Goal: Complete application form: Complete application form

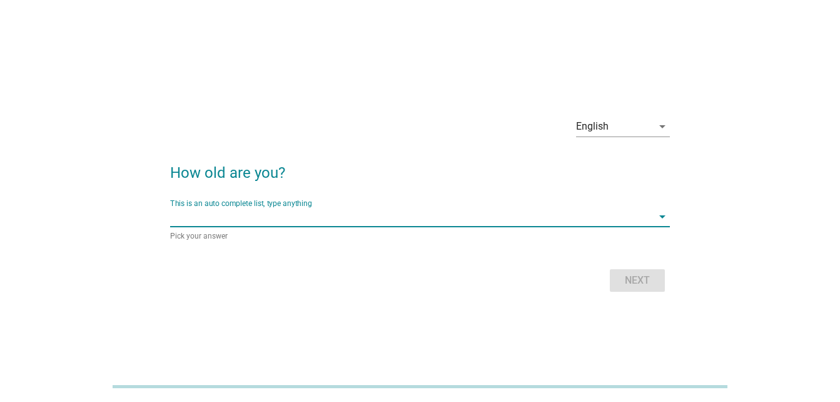
click at [363, 217] on input "This is an auto complete list, type anything" at bounding box center [411, 217] width 482 height 20
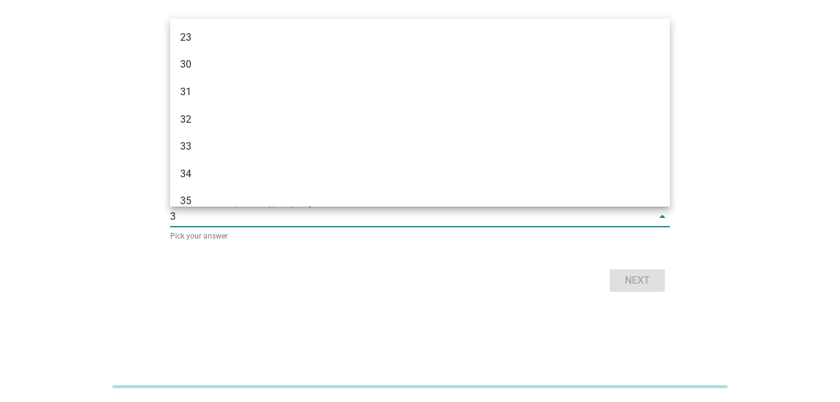
type input "38"
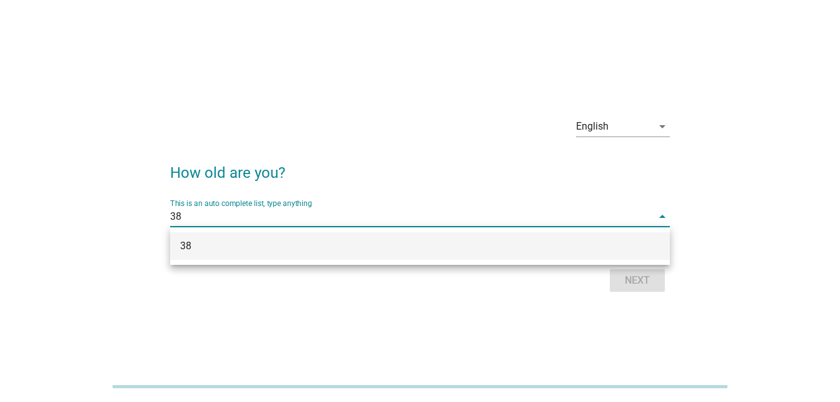
click at [362, 243] on div "38" at bounding box center [400, 245] width 440 height 15
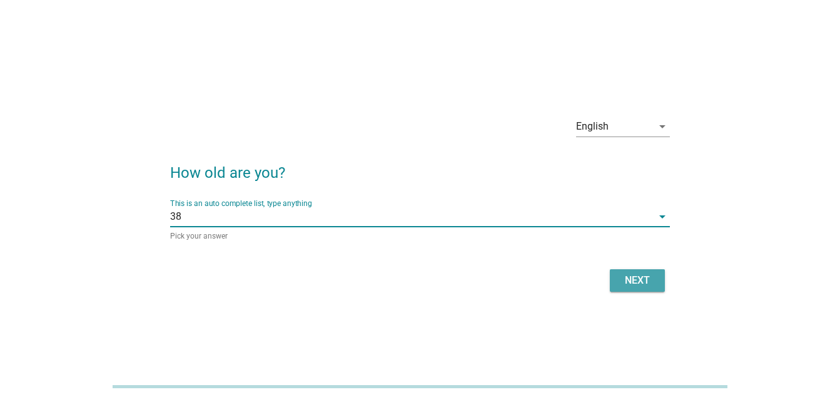
click at [632, 271] on button "Next" at bounding box center [637, 280] width 55 height 23
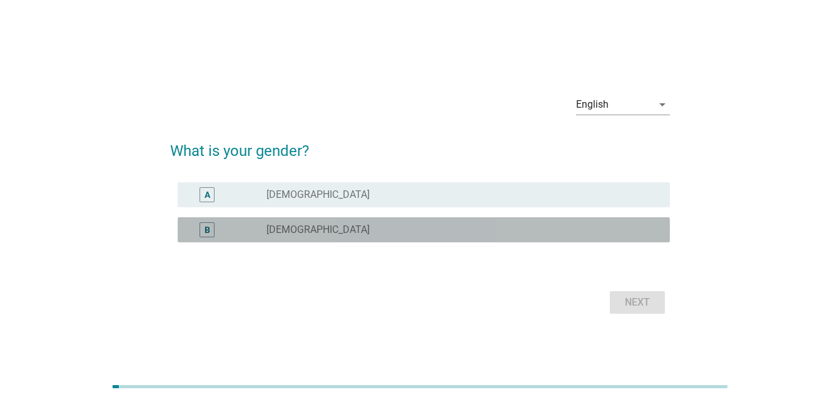
click at [584, 224] on div "radio_button_unchecked [DEMOGRAPHIC_DATA]" at bounding box center [459, 229] width 384 height 13
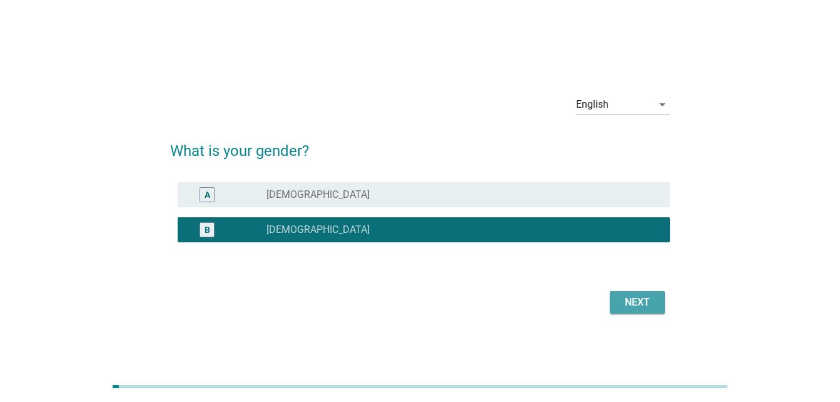
click at [625, 304] on div "Next" at bounding box center [637, 302] width 35 height 15
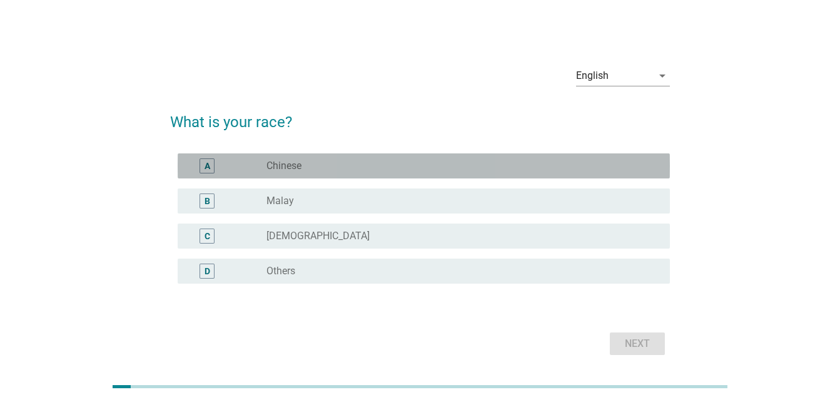
click at [623, 167] on div "radio_button_unchecked Chinese" at bounding box center [459, 166] width 384 height 13
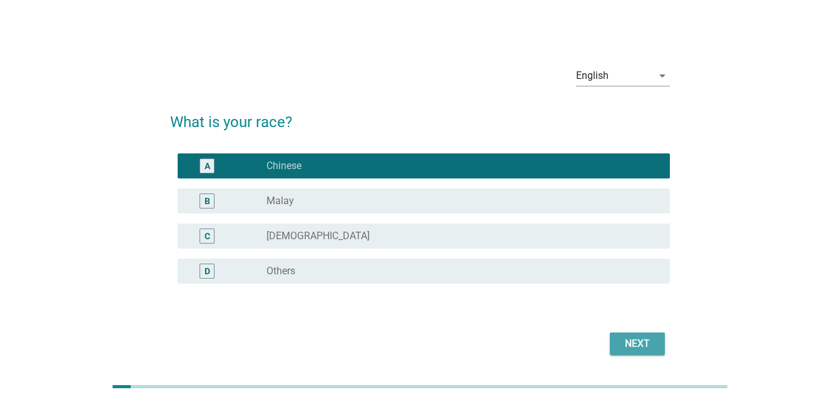
click at [638, 342] on div "Next" at bounding box center [637, 343] width 35 height 15
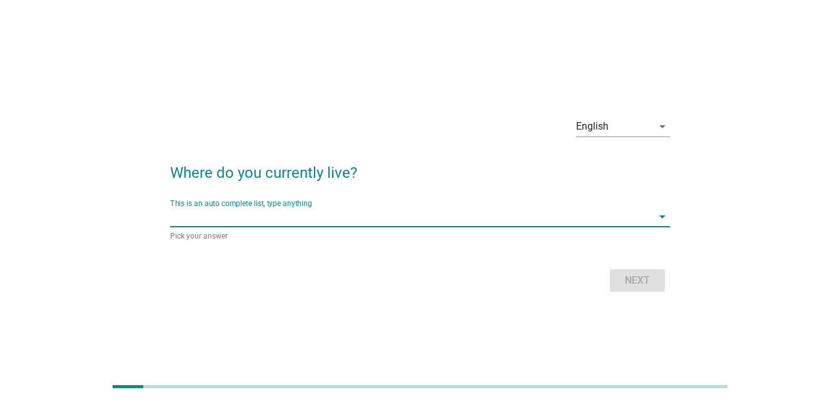
click at [638, 221] on input "This is an auto complete list, type anything" at bounding box center [411, 217] width 482 height 20
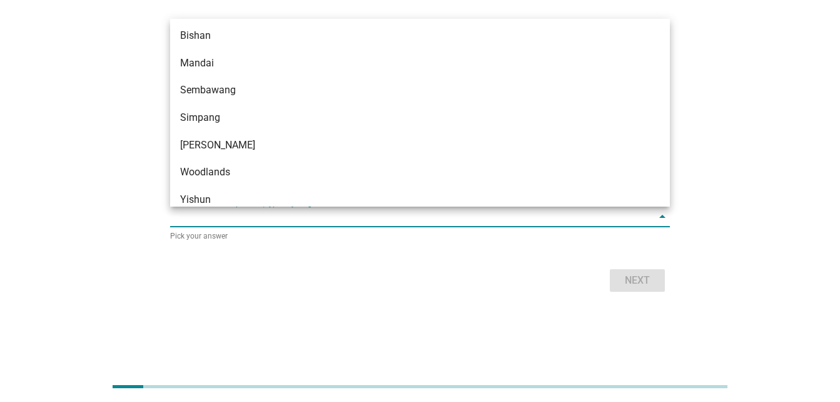
scroll to position [1148, 0]
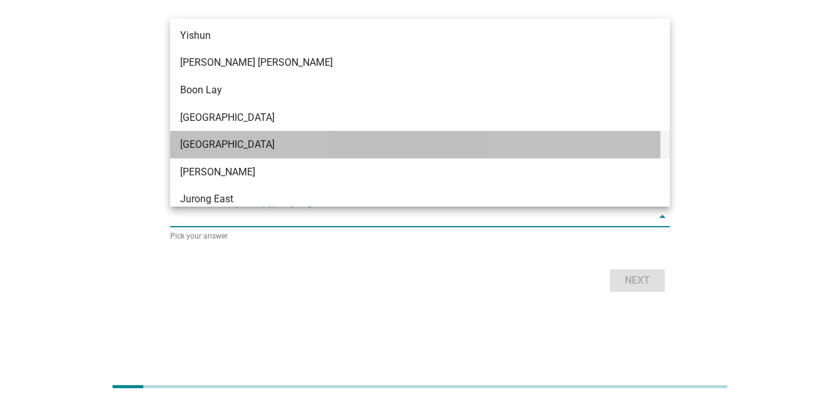
click at [253, 146] on div "[GEOGRAPHIC_DATA]" at bounding box center [400, 144] width 440 height 15
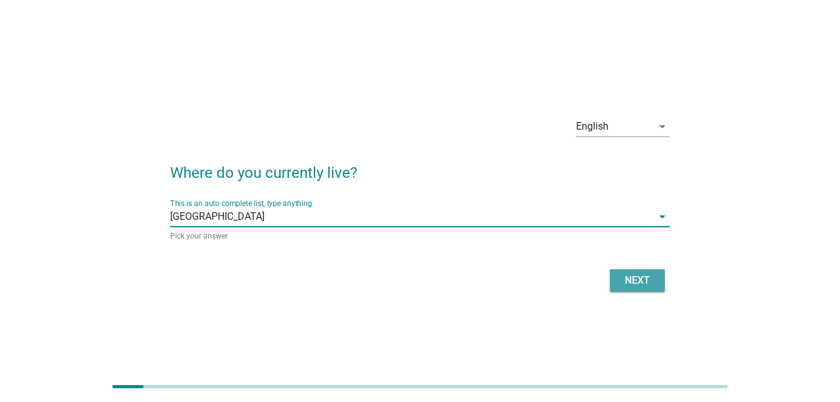
click at [643, 280] on div "Next" at bounding box center [637, 280] width 35 height 15
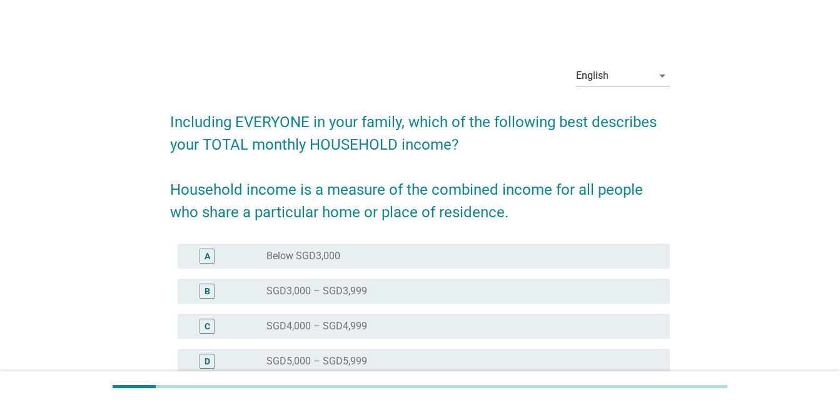
scroll to position [308, 0]
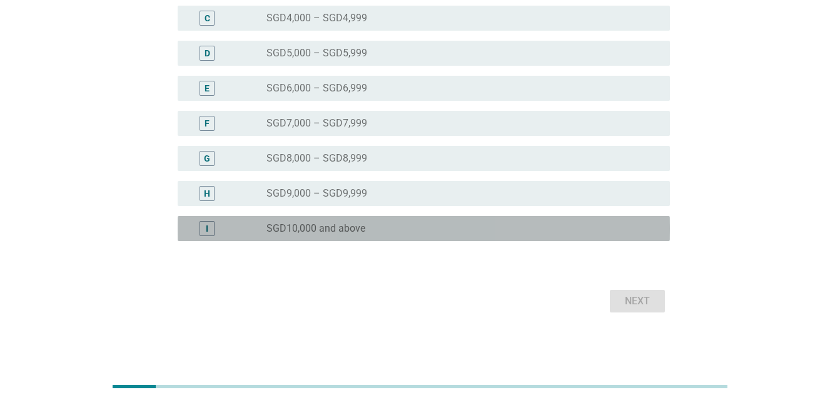
click at [323, 226] on label "SGD10,000 and above" at bounding box center [316, 228] width 99 height 13
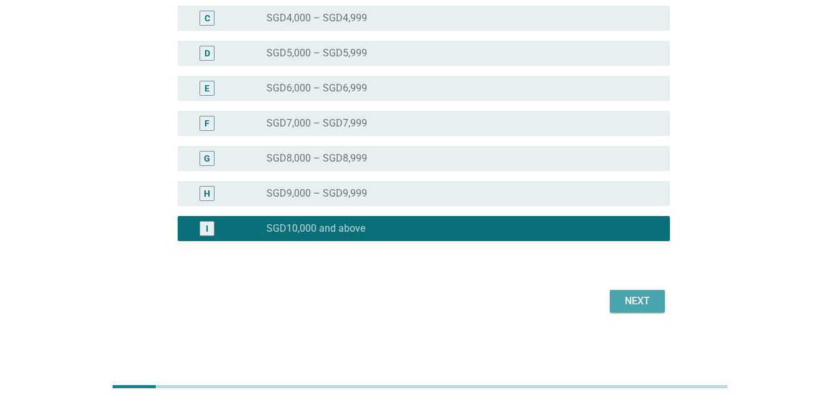
click at [634, 298] on div "Next" at bounding box center [637, 300] width 35 height 15
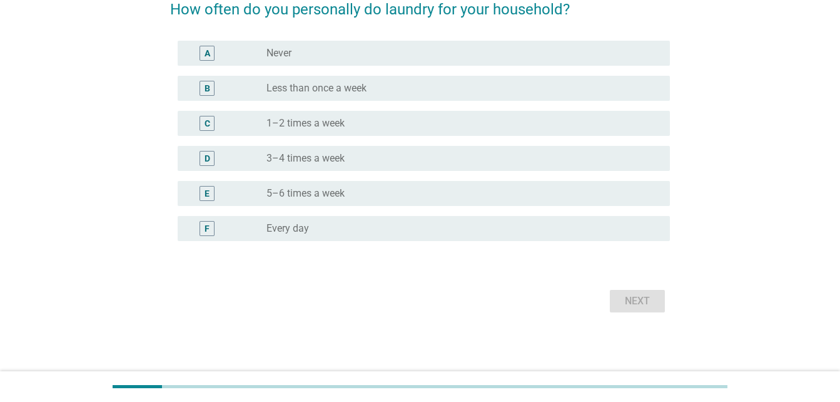
scroll to position [0, 0]
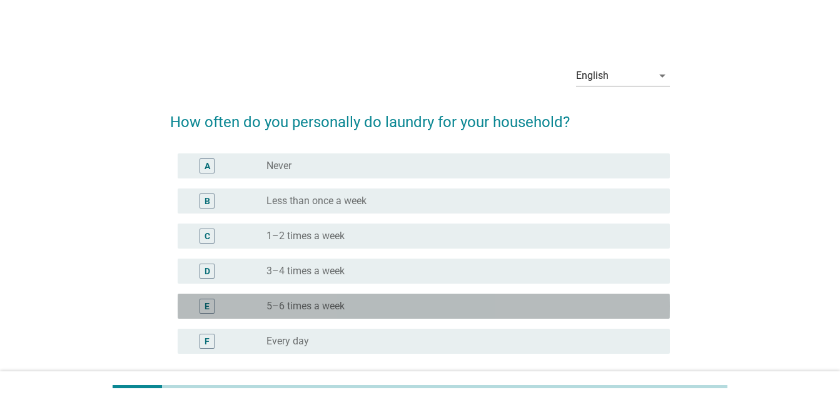
click at [327, 305] on label "5–6 times a week" at bounding box center [306, 306] width 78 height 13
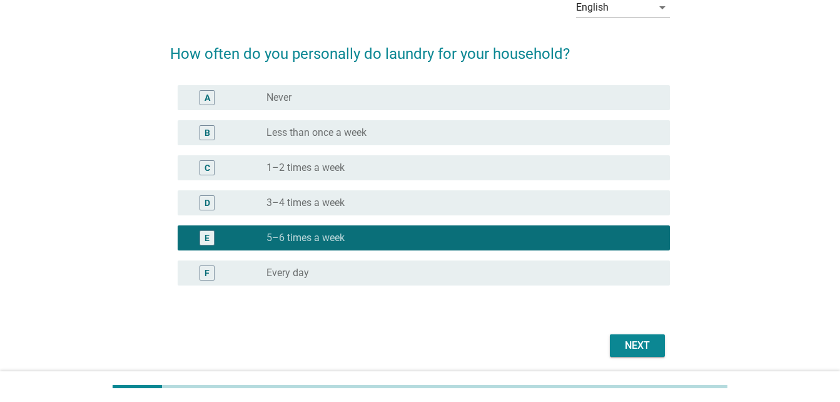
scroll to position [113, 0]
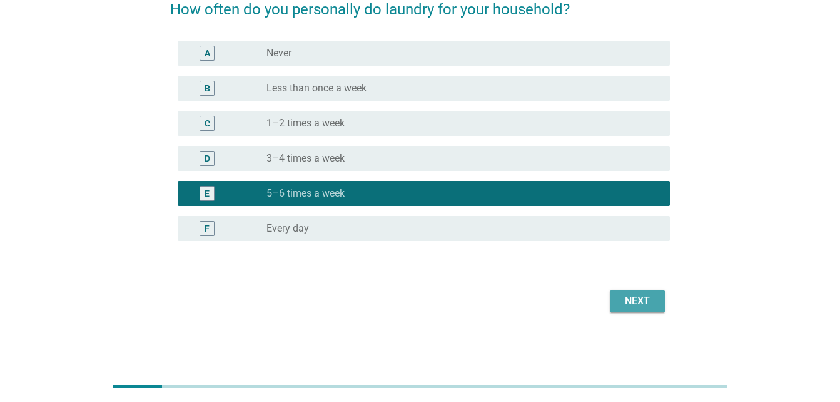
click at [631, 294] on div "Next" at bounding box center [637, 300] width 35 height 15
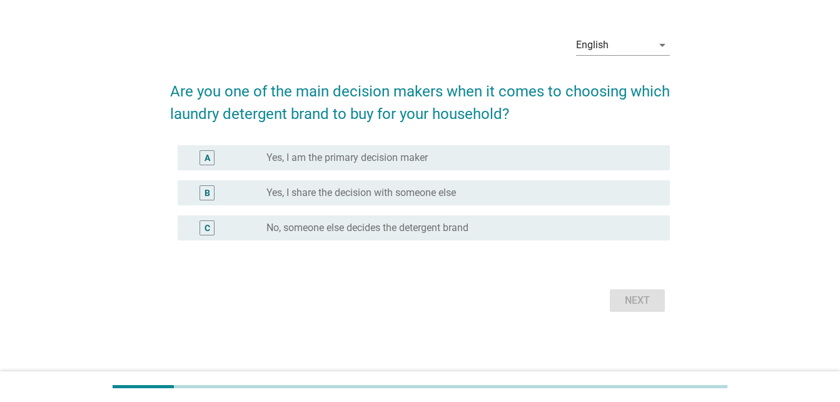
scroll to position [0, 0]
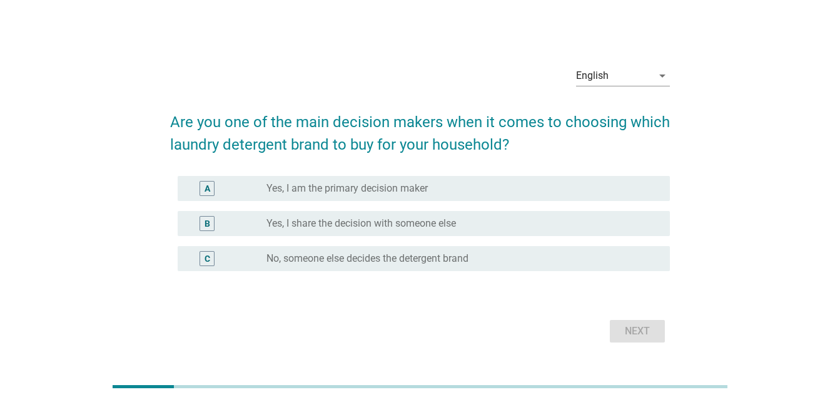
click at [564, 223] on div "radio_button_unchecked Yes, I share the decision with someone else" at bounding box center [459, 223] width 384 height 13
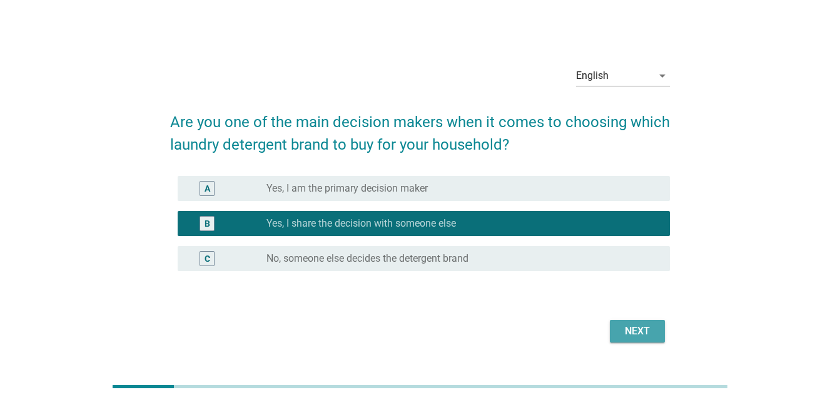
click at [622, 329] on div "Next" at bounding box center [637, 331] width 35 height 15
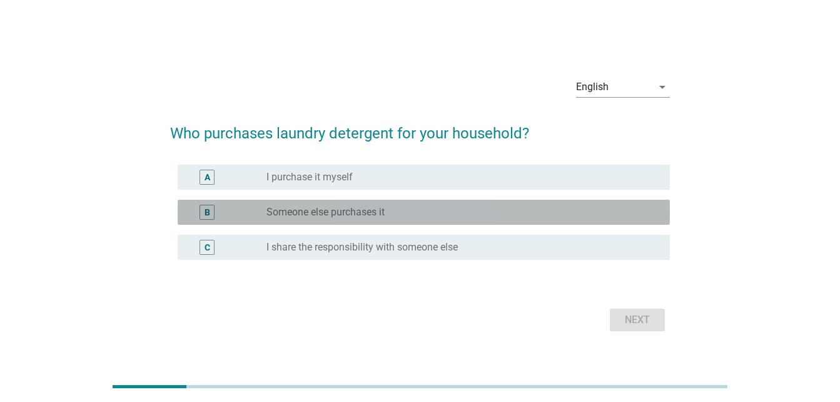
click at [533, 217] on div "radio_button_unchecked Someone else purchases it" at bounding box center [459, 212] width 384 height 13
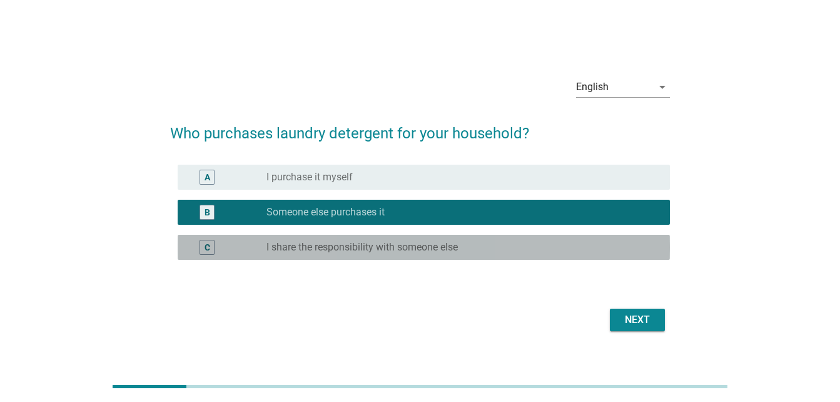
click at [527, 251] on div "radio_button_unchecked I share the responsibility with someone else" at bounding box center [459, 247] width 384 height 13
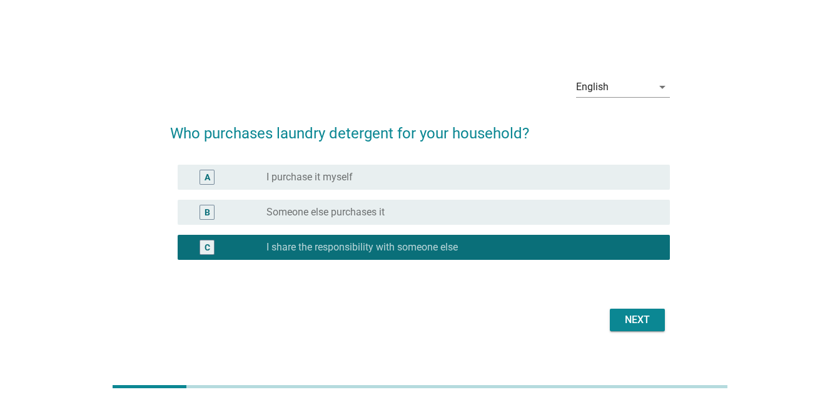
click at [621, 312] on div "Next" at bounding box center [637, 319] width 35 height 15
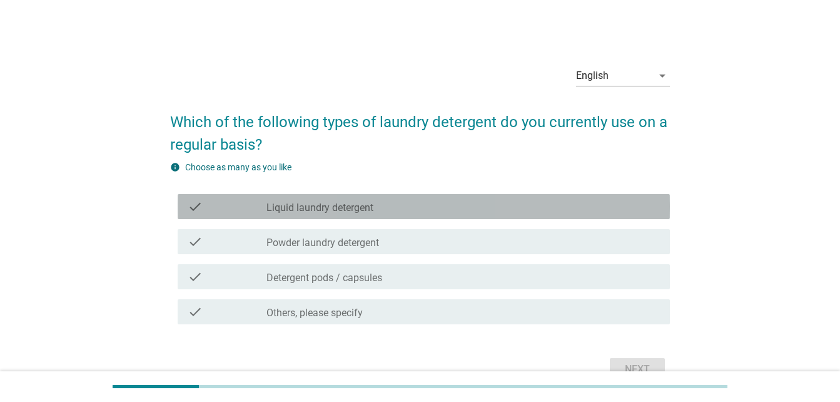
click at [391, 205] on div "check_box_outline_blank Liquid laundry detergent" at bounding box center [464, 206] width 394 height 15
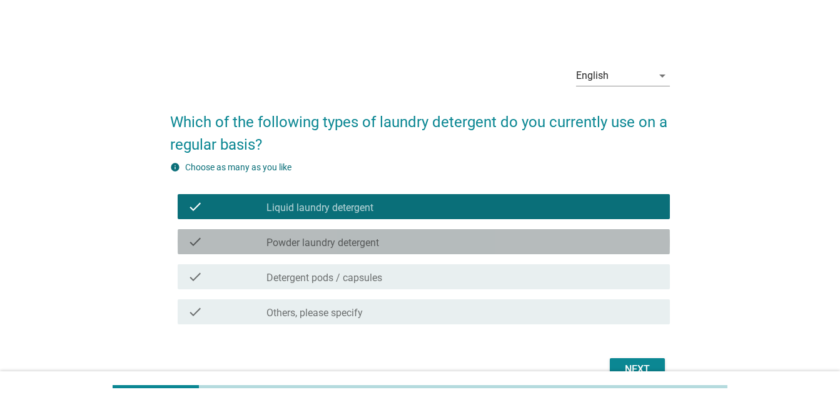
click at [388, 251] on div "check check_box_outline_blank Powder laundry detergent" at bounding box center [424, 241] width 492 height 25
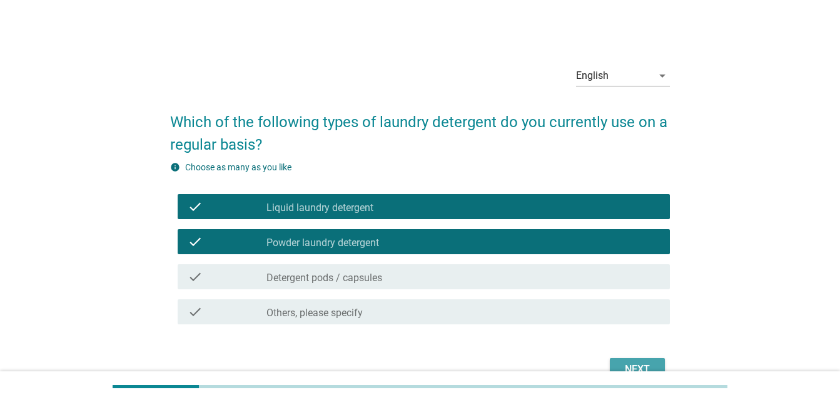
click at [628, 362] on div "Next" at bounding box center [637, 369] width 35 height 15
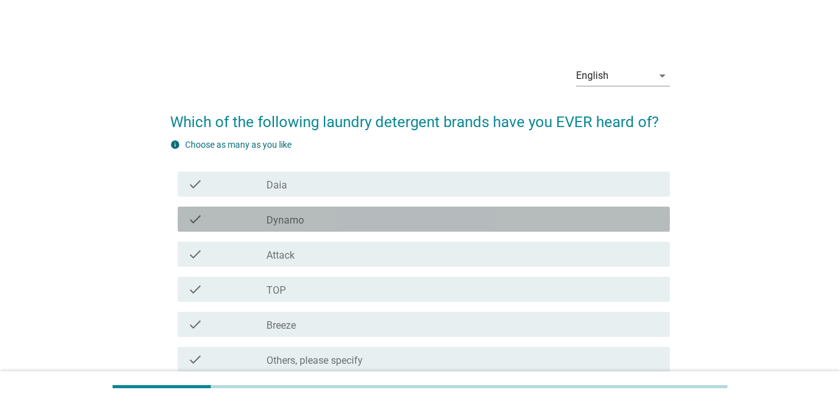
click at [384, 229] on div "check check_box_outline_blank Dynamo" at bounding box center [424, 219] width 492 height 25
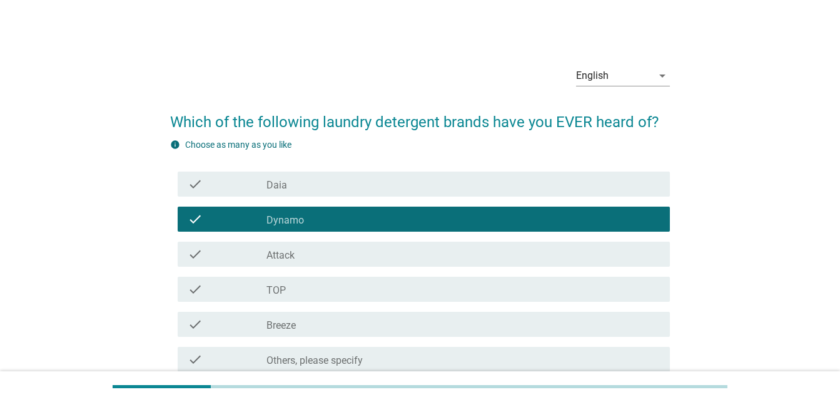
click at [354, 184] on div "check_box_outline_blank Daia" at bounding box center [464, 183] width 394 height 15
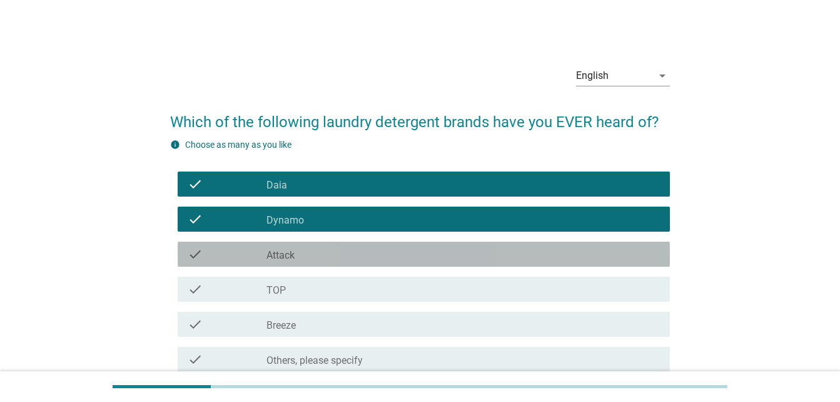
click at [334, 255] on div "check_box_outline_blank Attack" at bounding box center [464, 254] width 394 height 15
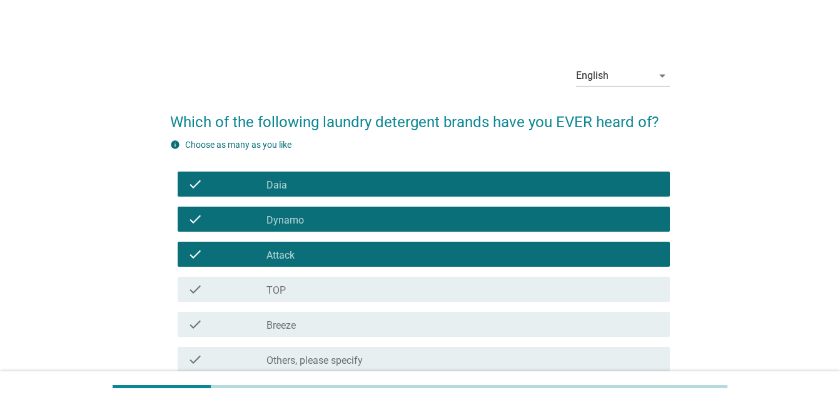
click at [330, 285] on div "check_box_outline_blank TOP" at bounding box center [464, 289] width 394 height 15
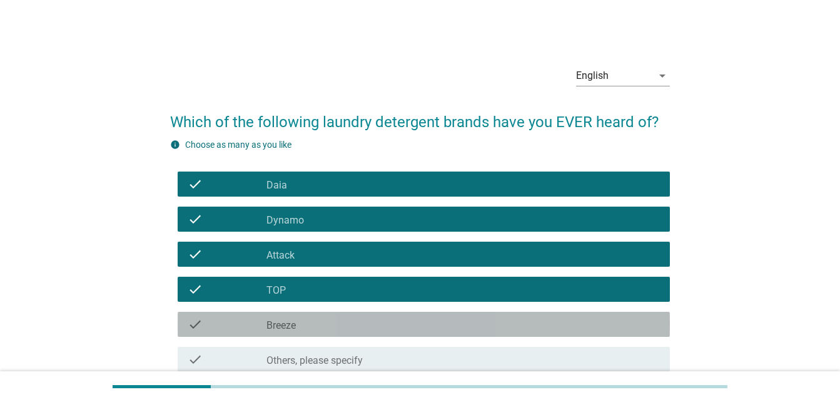
click at [330, 322] on div "check_box_outline_blank Breeze" at bounding box center [464, 324] width 394 height 15
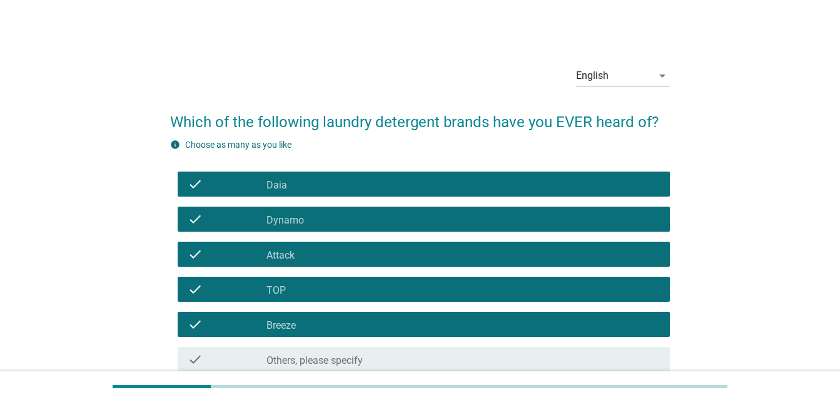
scroll to position [116, 0]
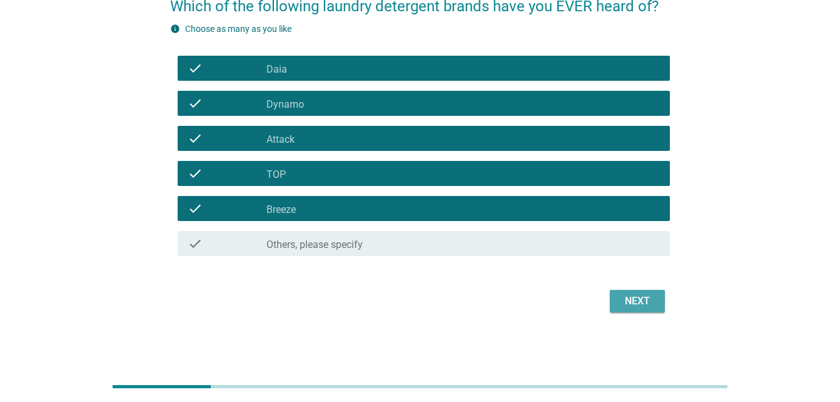
click at [648, 295] on div "Next" at bounding box center [637, 300] width 35 height 15
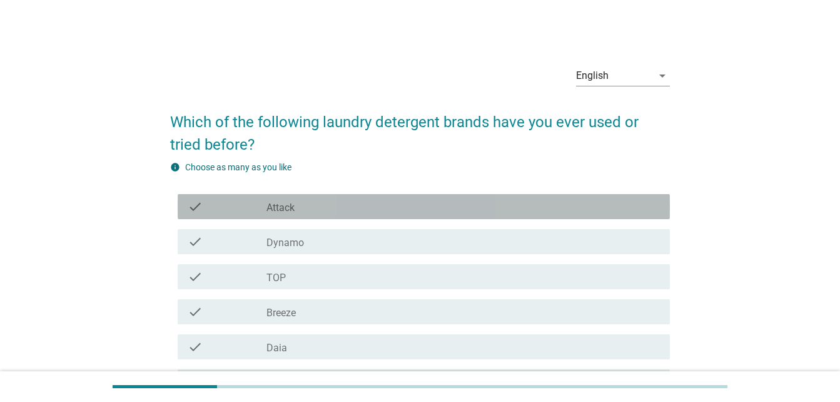
click at [357, 216] on div "check check_box_outline_blank Attack" at bounding box center [424, 206] width 492 height 25
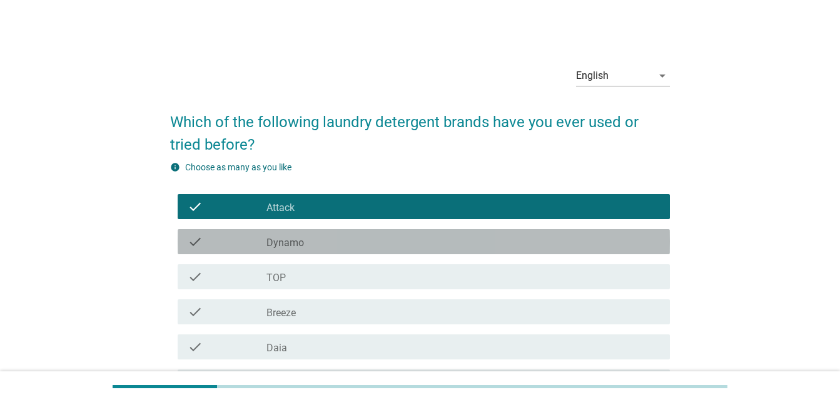
click at [354, 242] on div "check_box_outline_blank Dynamo" at bounding box center [464, 241] width 394 height 15
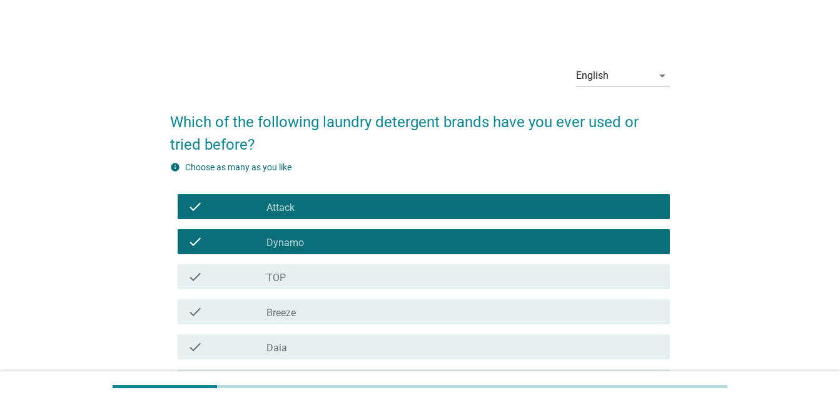
scroll to position [138, 0]
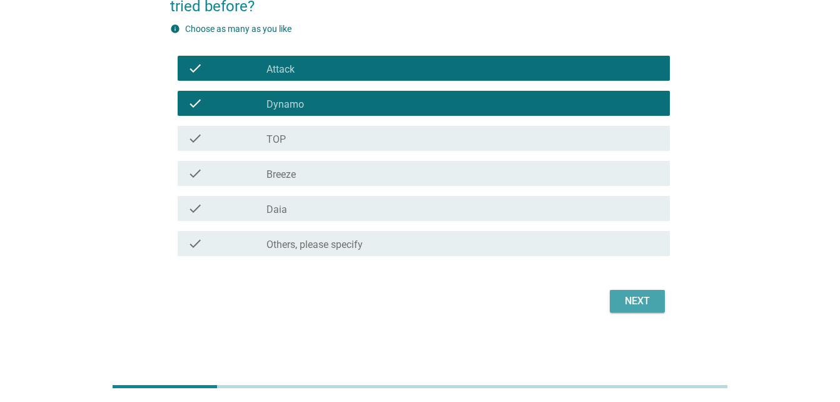
click at [638, 295] on div "Next" at bounding box center [637, 300] width 35 height 15
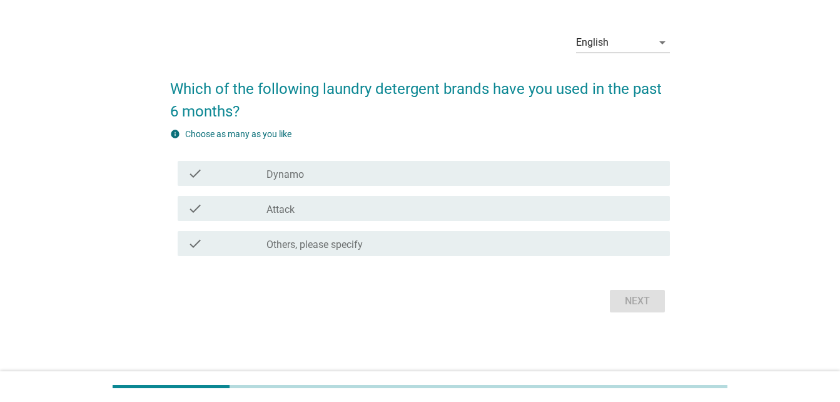
scroll to position [0, 0]
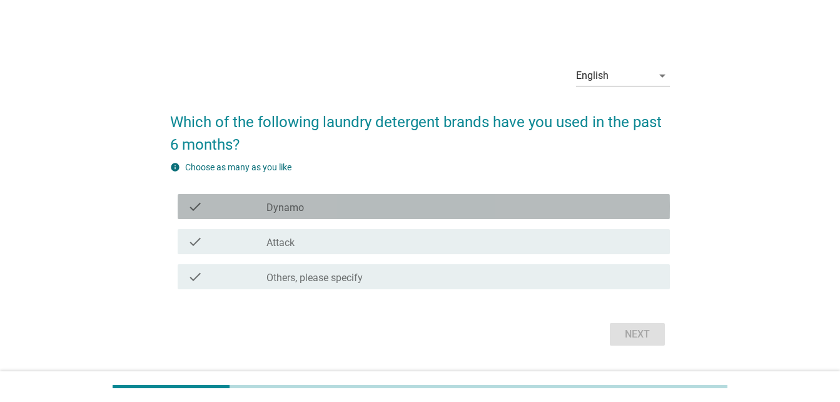
click at [393, 210] on div "check_box Dynamo" at bounding box center [464, 206] width 394 height 15
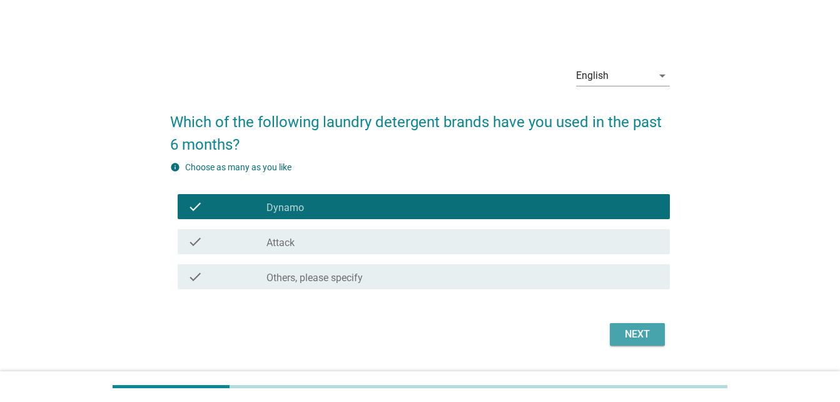
click at [628, 327] on div "Next" at bounding box center [637, 334] width 35 height 15
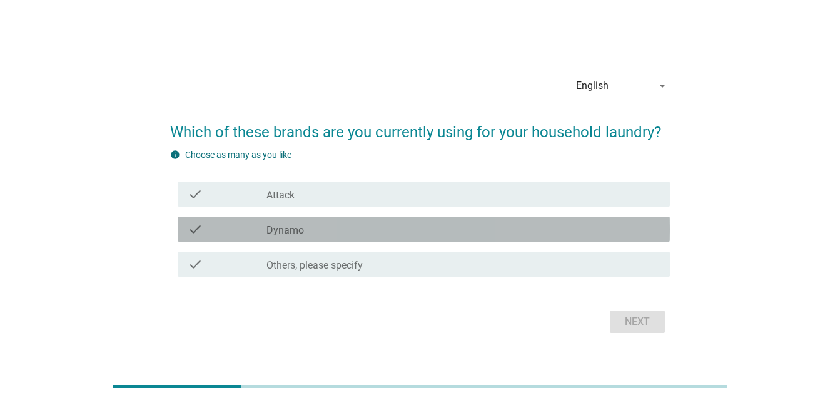
click at [415, 232] on div "check_box Dynamo" at bounding box center [464, 229] width 394 height 15
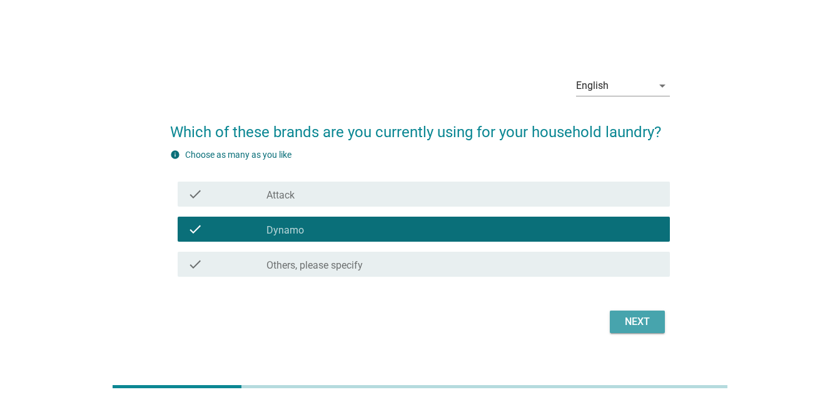
click at [628, 317] on div "Next" at bounding box center [637, 321] width 35 height 15
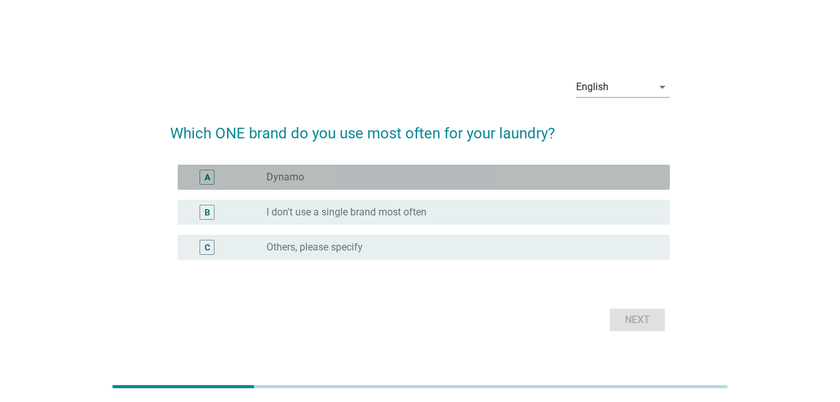
click at [436, 169] on div "A radio_button_unchecked Dynamo" at bounding box center [424, 177] width 492 height 25
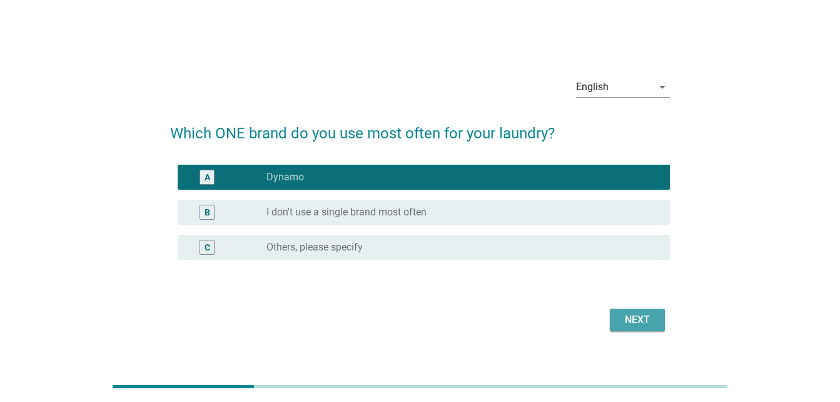
click at [629, 319] on div "Next" at bounding box center [637, 319] width 35 height 15
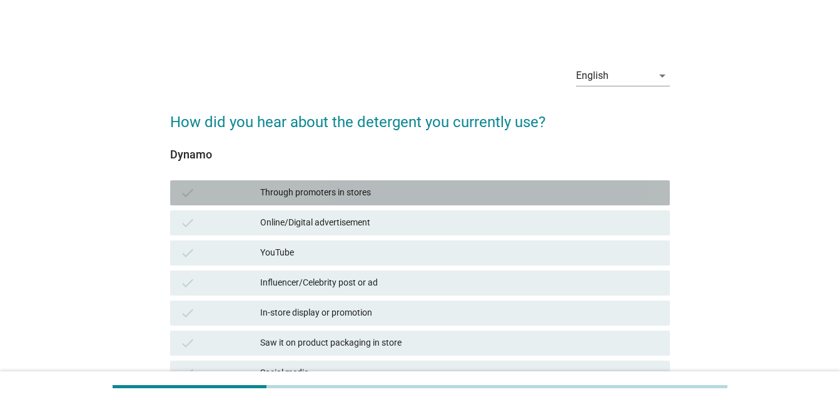
click at [414, 198] on div "Through promoters in stores" at bounding box center [460, 192] width 400 height 15
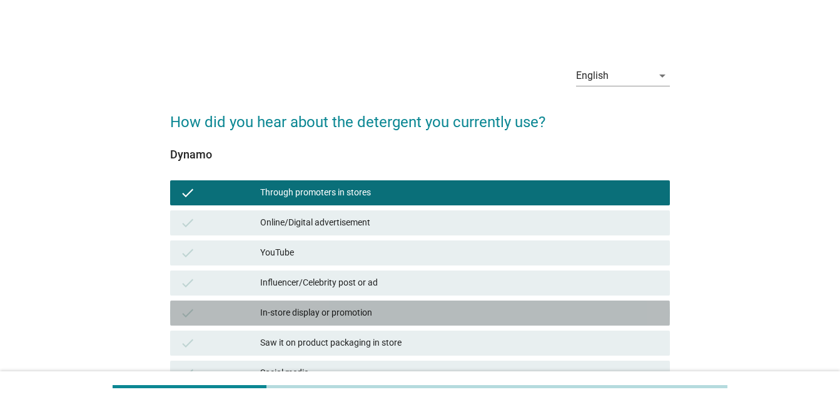
click at [411, 309] on div "In-store display or promotion" at bounding box center [460, 312] width 400 height 15
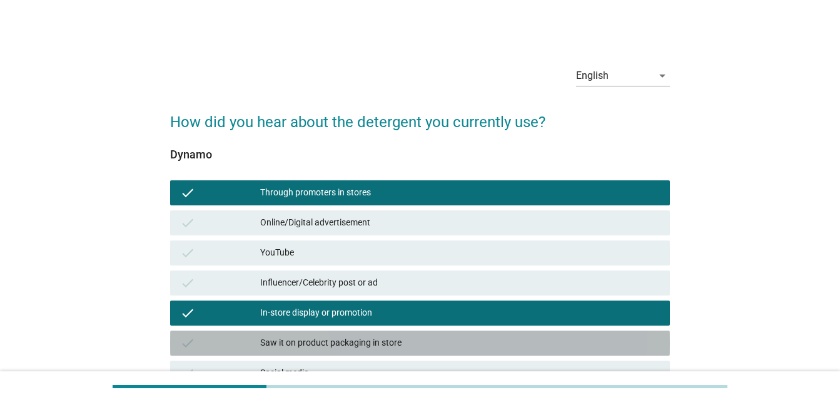
click at [422, 334] on div "check Saw it on product packaging in store" at bounding box center [420, 342] width 500 height 25
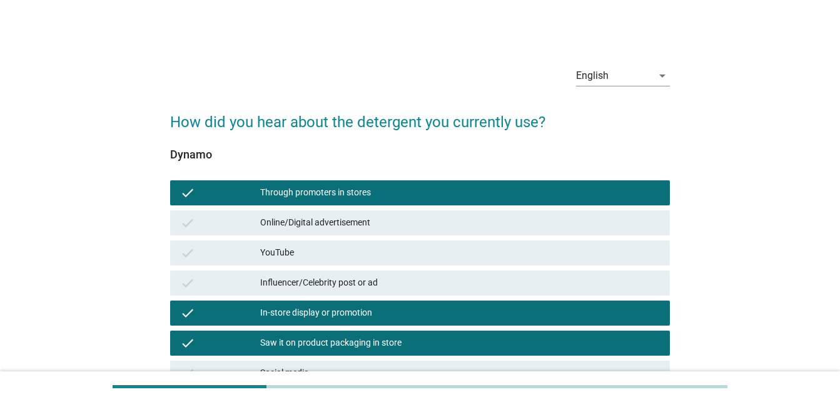
scroll to position [330, 0]
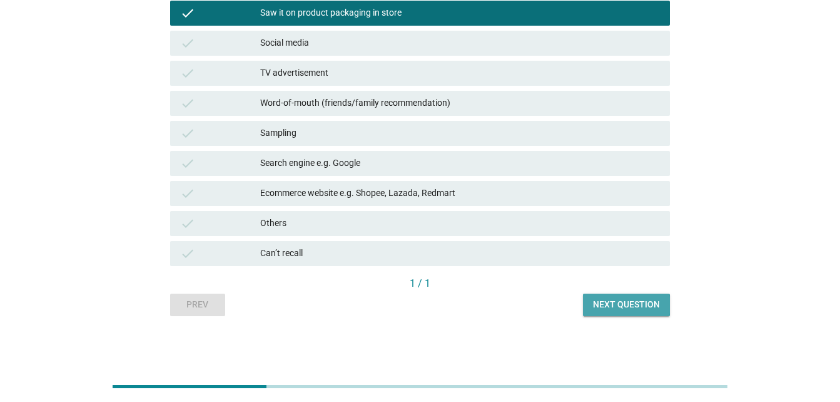
click at [613, 299] on div "Next question" at bounding box center [626, 304] width 67 height 13
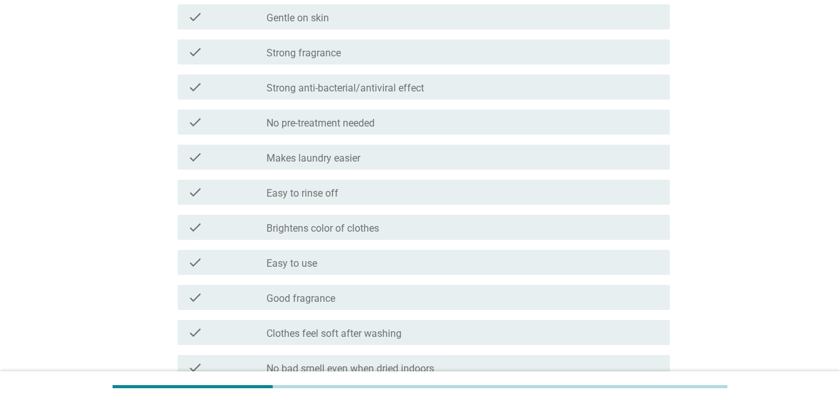
scroll to position [0, 0]
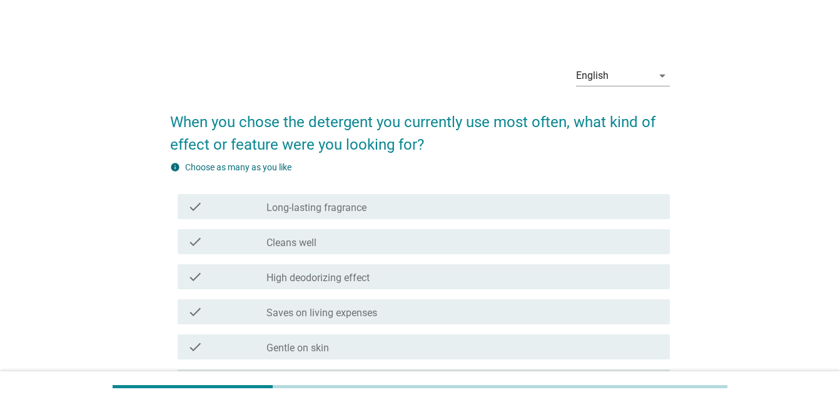
click at [376, 237] on div "check_box_outline_blank Cleans well" at bounding box center [464, 241] width 394 height 15
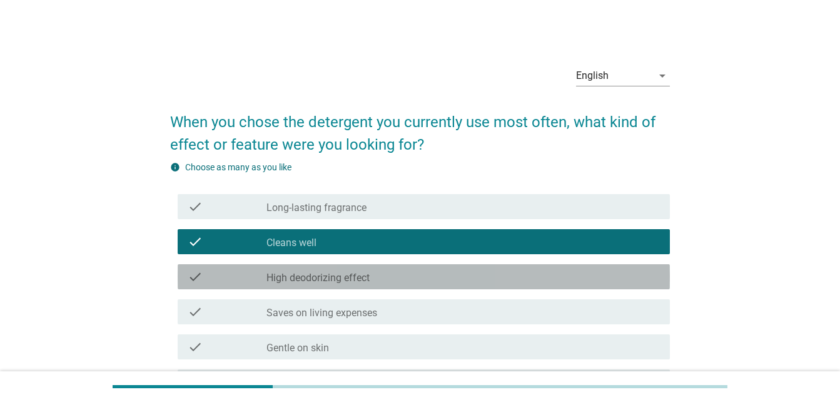
click at [377, 274] on div "check_box_outline_blank High deodorizing effect" at bounding box center [464, 276] width 394 height 15
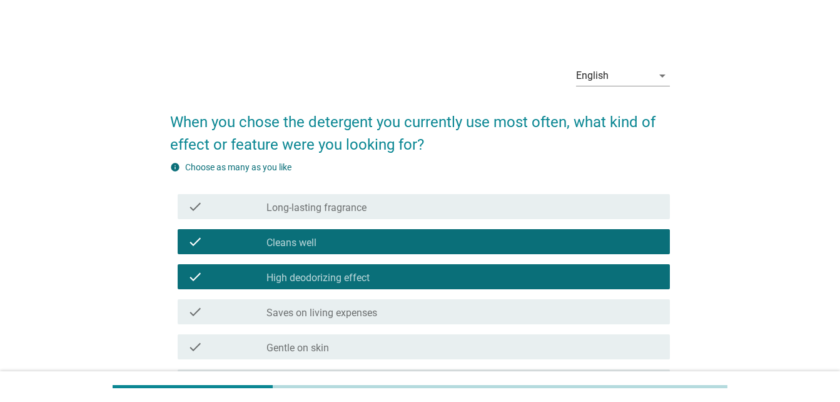
scroll to position [351, 0]
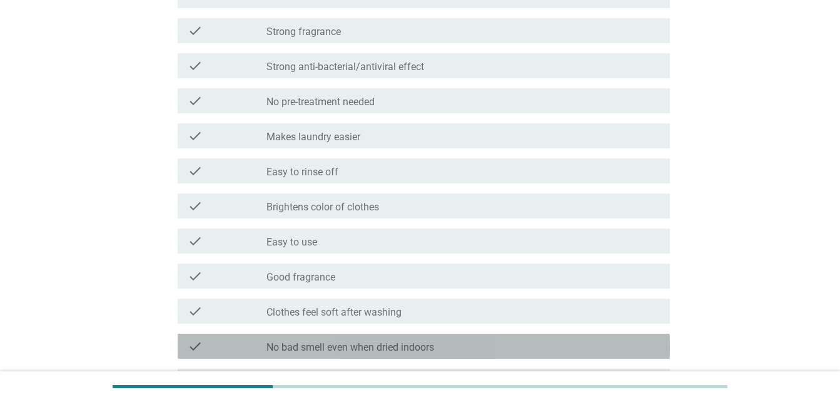
click at [513, 345] on div "check_box_outline_blank No bad smell even when dried indoors" at bounding box center [464, 346] width 394 height 15
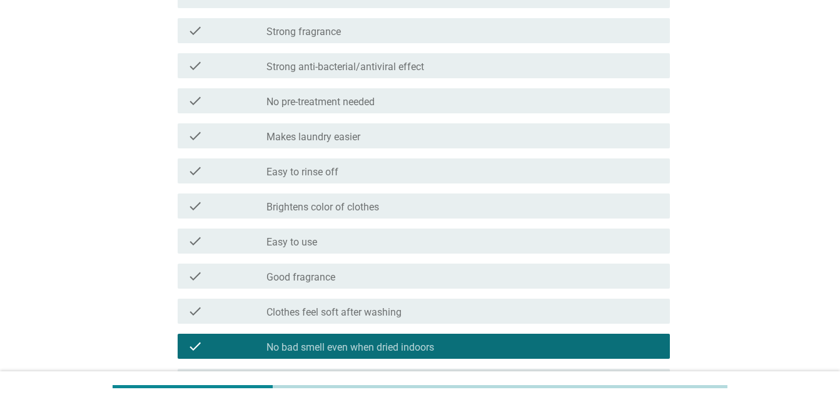
scroll to position [629, 0]
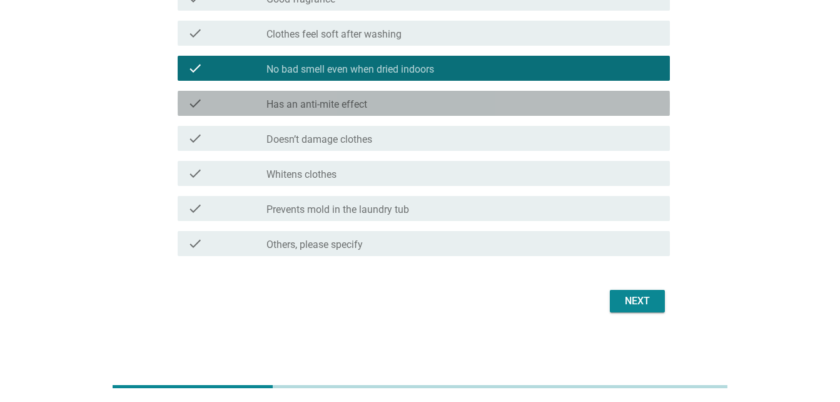
click at [421, 98] on div "check_box_outline_blank Has an anti-mite effect" at bounding box center [464, 103] width 394 height 15
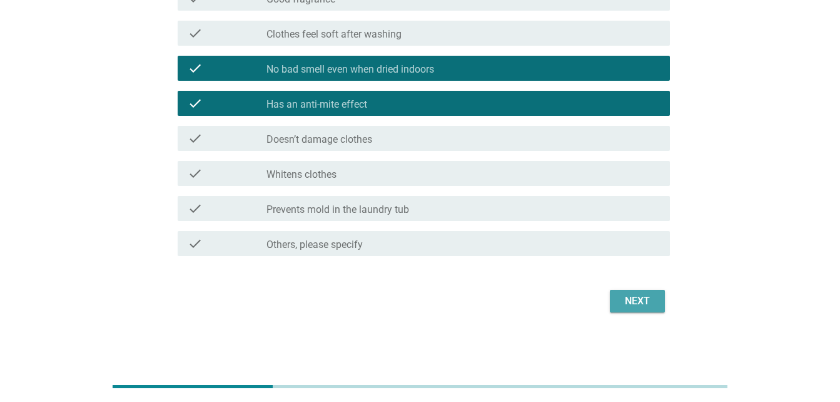
click at [631, 297] on div "Next" at bounding box center [637, 300] width 35 height 15
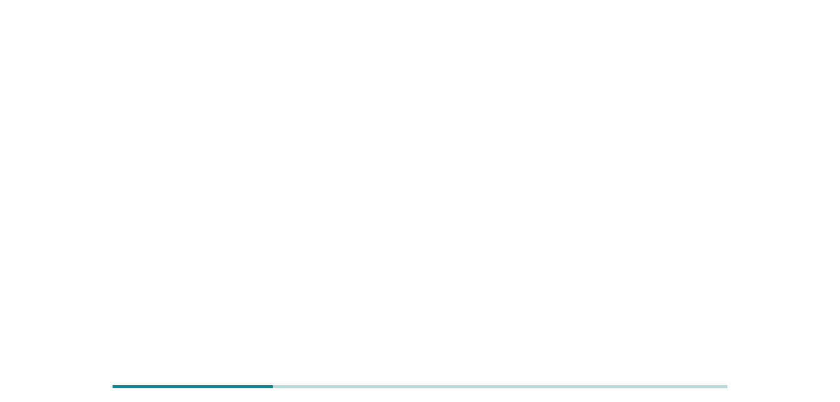
scroll to position [0, 0]
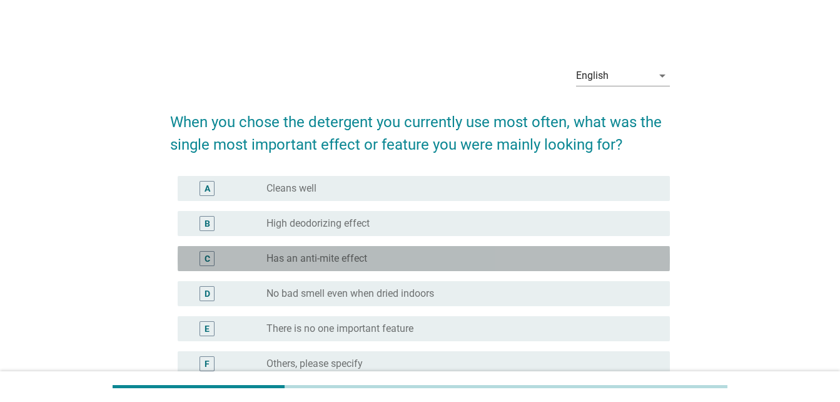
click at [344, 254] on label "Has an anti-mite effect" at bounding box center [317, 258] width 101 height 13
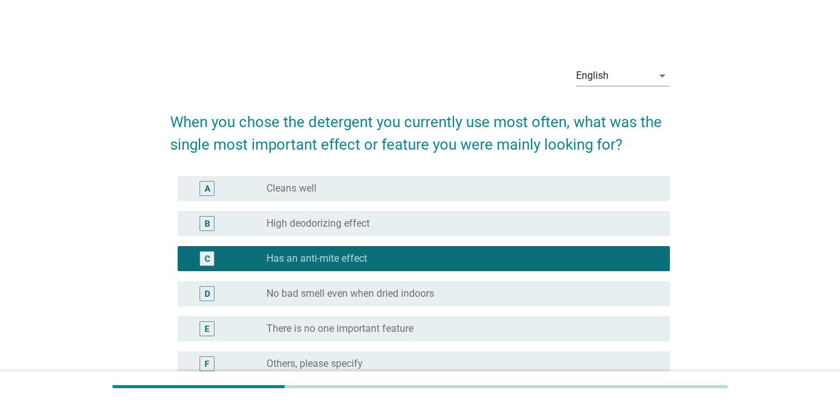
scroll to position [135, 0]
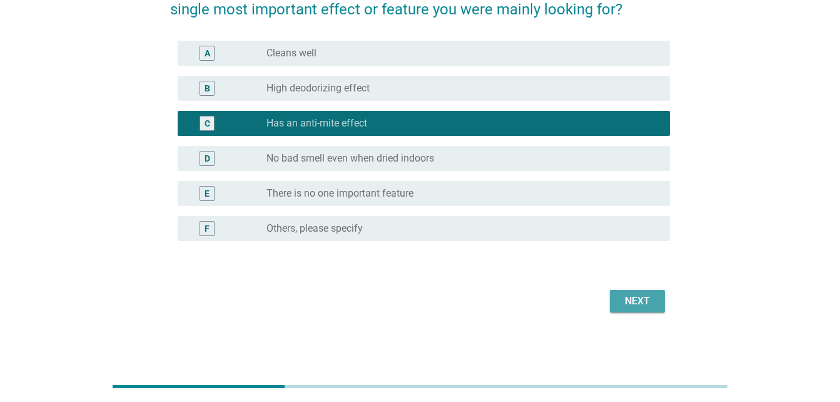
click at [639, 305] on div "Next" at bounding box center [637, 300] width 35 height 15
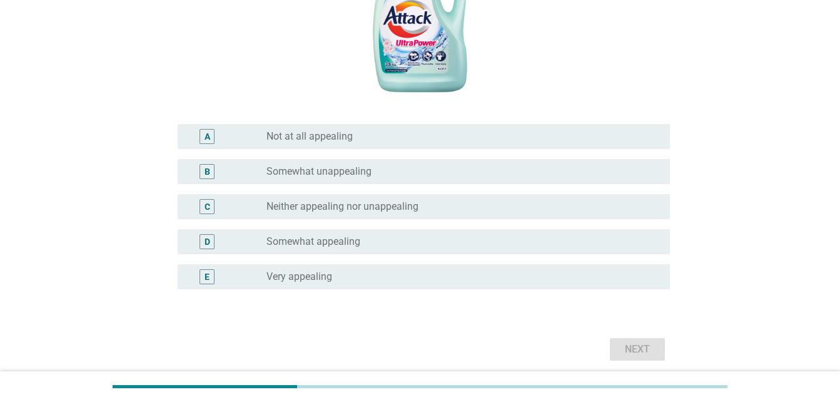
scroll to position [329, 0]
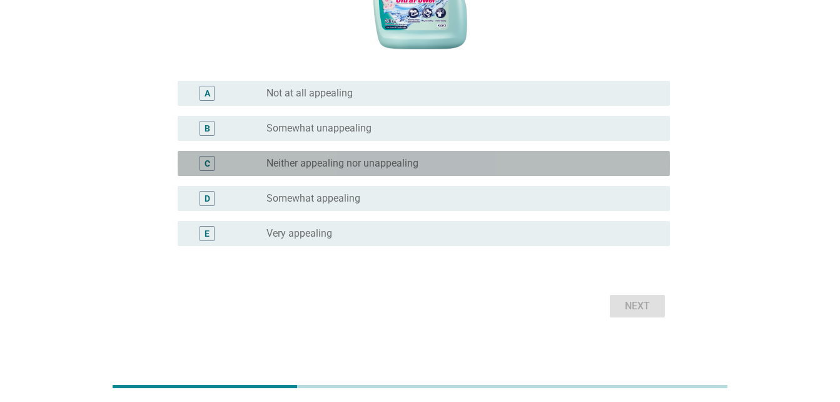
click at [434, 170] on div "radio_button_unchecked Neither appealing nor unappealing" at bounding box center [464, 163] width 394 height 15
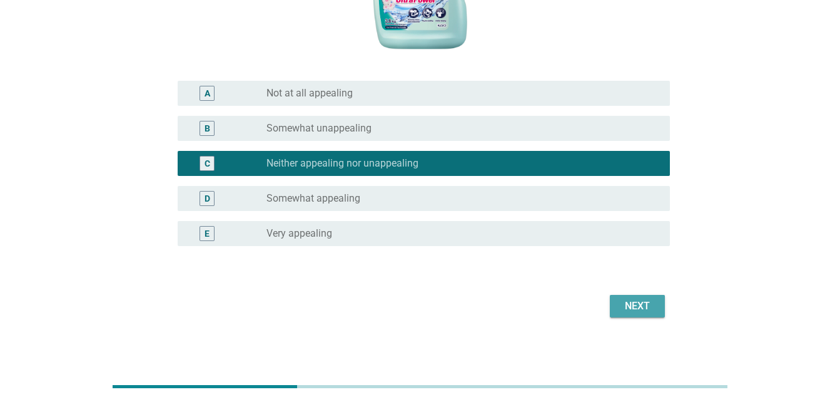
click at [613, 299] on button "Next" at bounding box center [637, 306] width 55 height 23
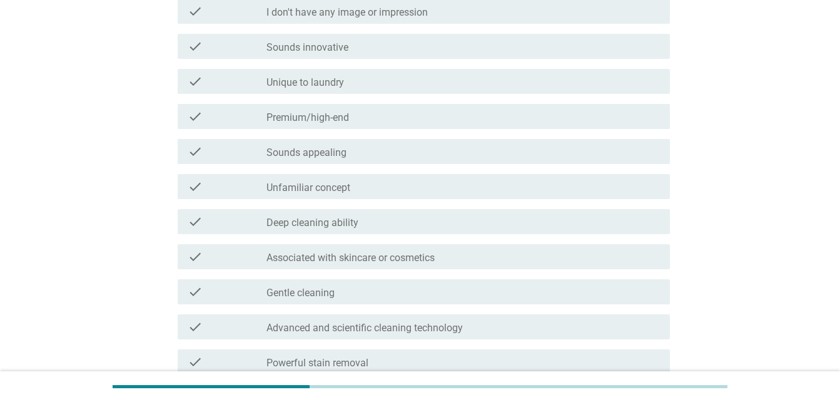
scroll to position [194, 0]
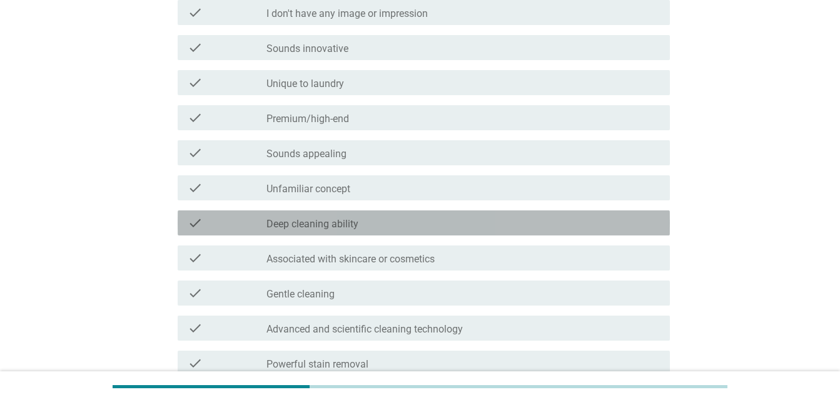
click at [301, 222] on label "Deep cleaning ability" at bounding box center [313, 224] width 92 height 13
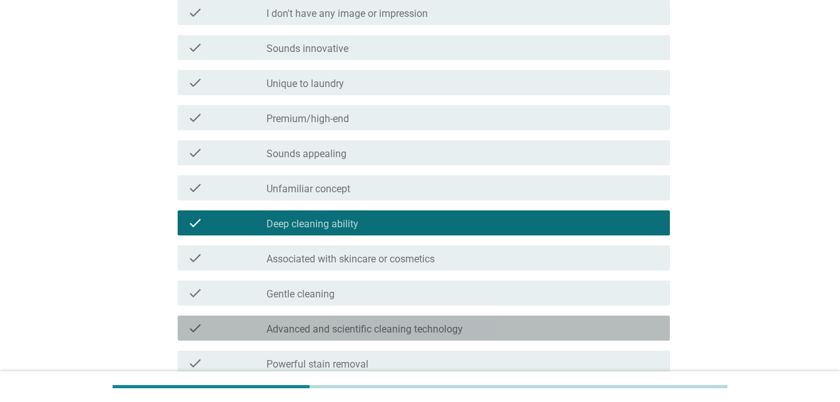
click at [342, 324] on label "Advanced and scientific cleaning technology" at bounding box center [365, 329] width 196 height 13
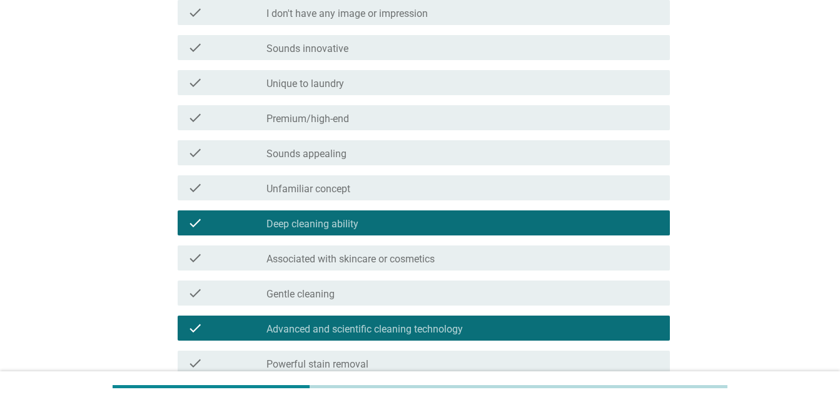
scroll to position [454, 0]
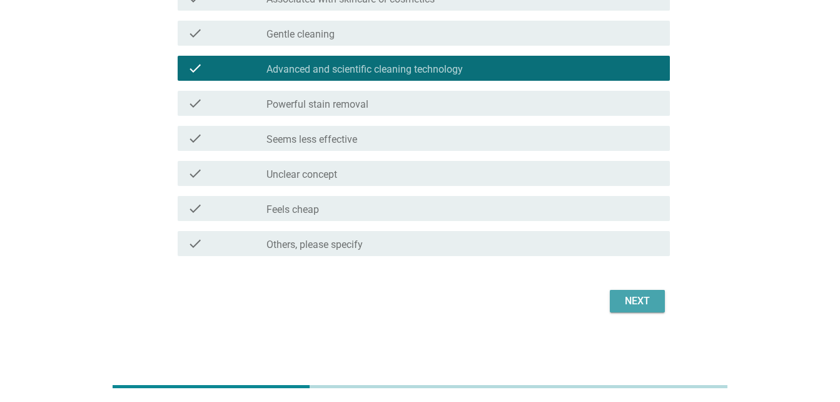
click at [630, 310] on button "Next" at bounding box center [637, 301] width 55 height 23
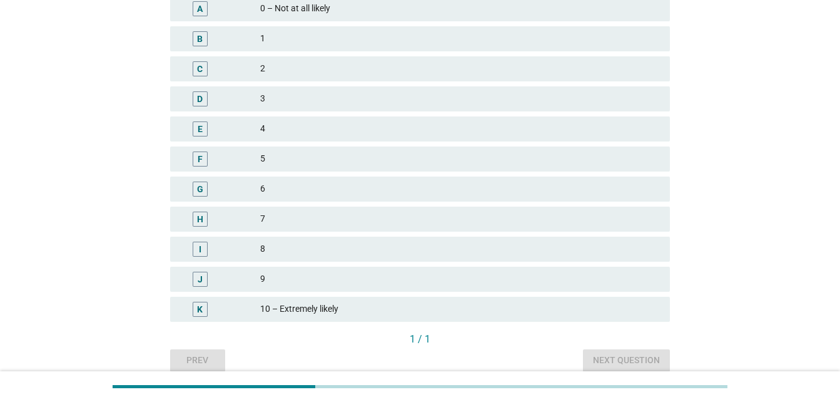
scroll to position [239, 0]
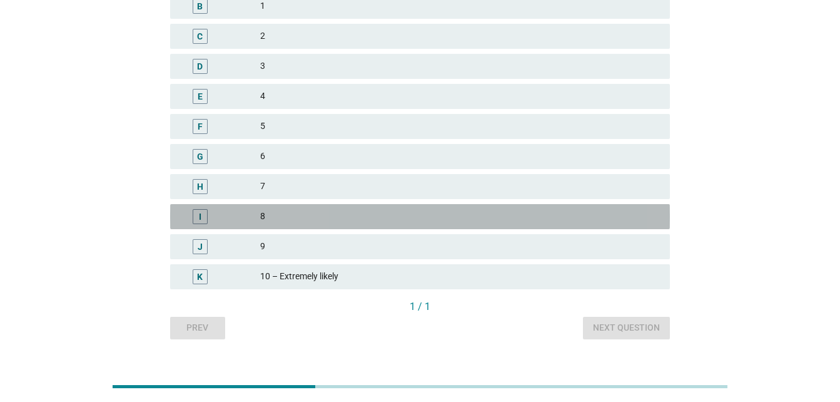
click at [370, 215] on div "8" at bounding box center [460, 216] width 400 height 15
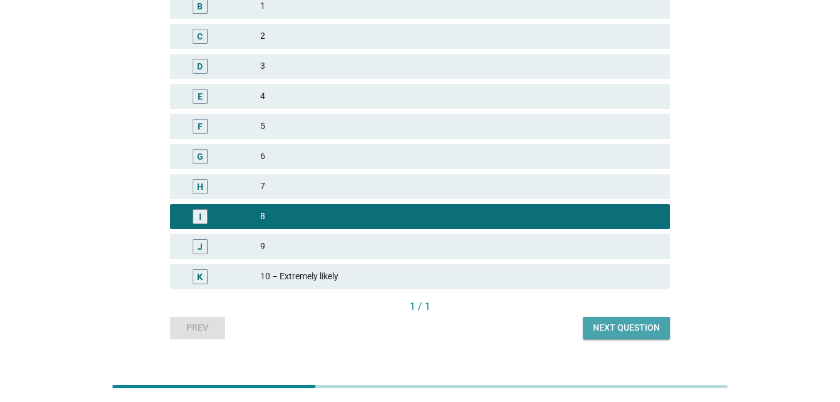
click at [626, 326] on div "Next question" at bounding box center [626, 327] width 67 height 13
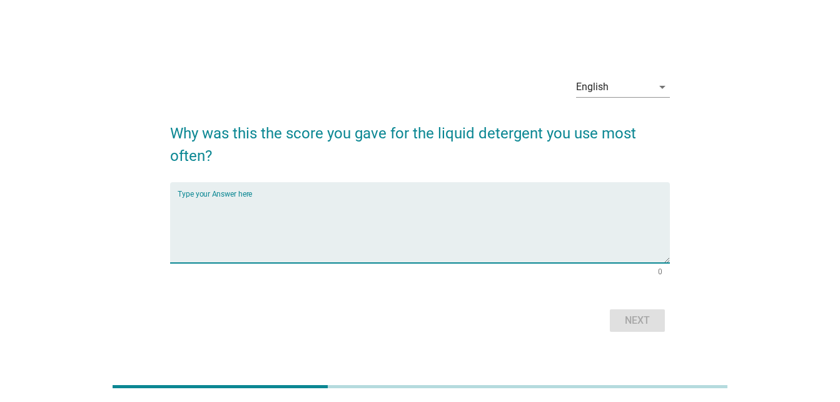
click at [254, 230] on textarea "Type your Answer here" at bounding box center [424, 230] width 492 height 66
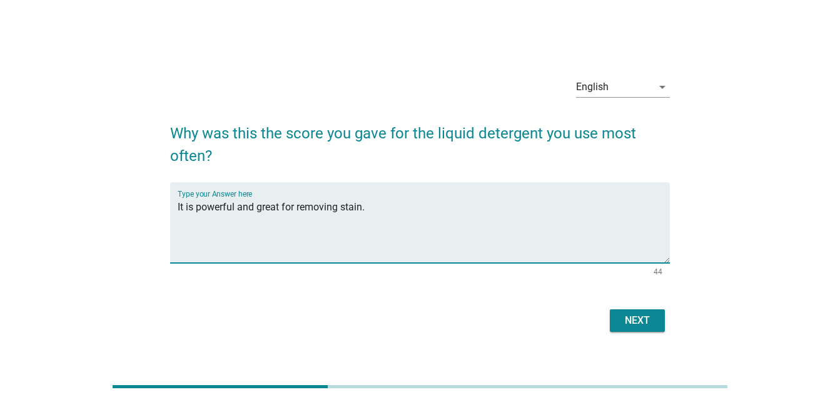
type textarea "It is powerful and great for removing stain."
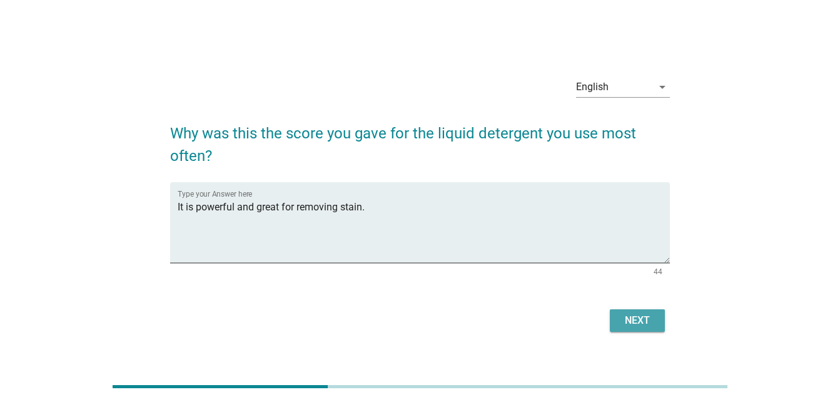
click at [640, 322] on div "Next" at bounding box center [637, 320] width 35 height 15
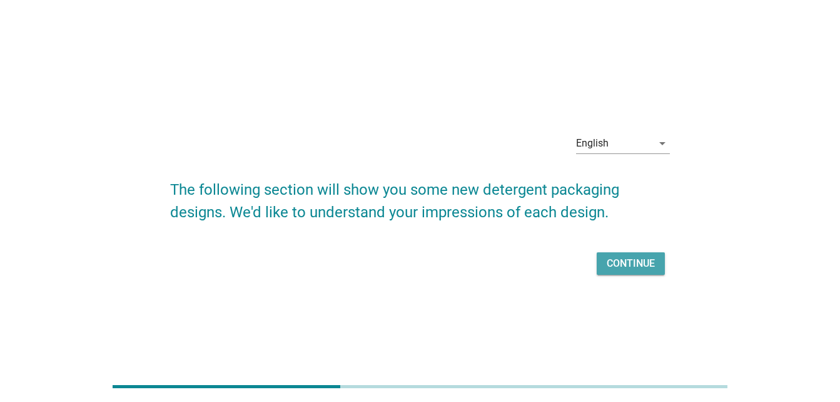
click at [623, 270] on div "Continue" at bounding box center [631, 263] width 48 height 15
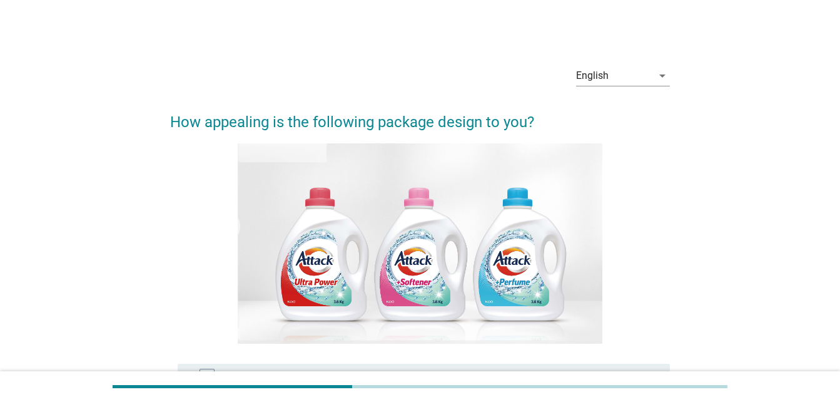
scroll to position [288, 0]
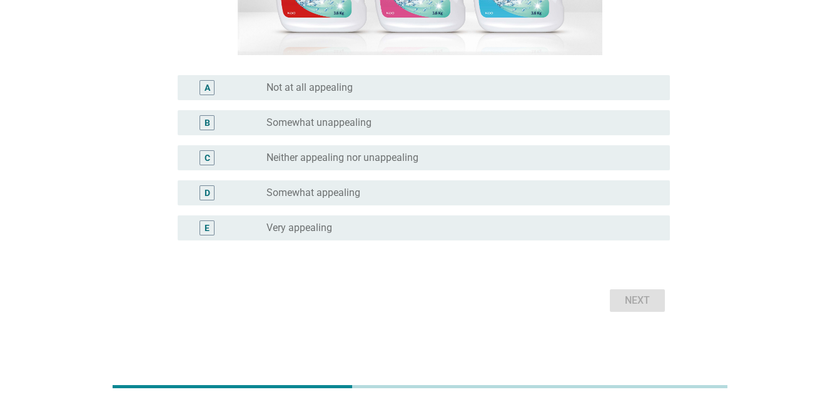
click at [355, 189] on label "Somewhat appealing" at bounding box center [314, 192] width 94 height 13
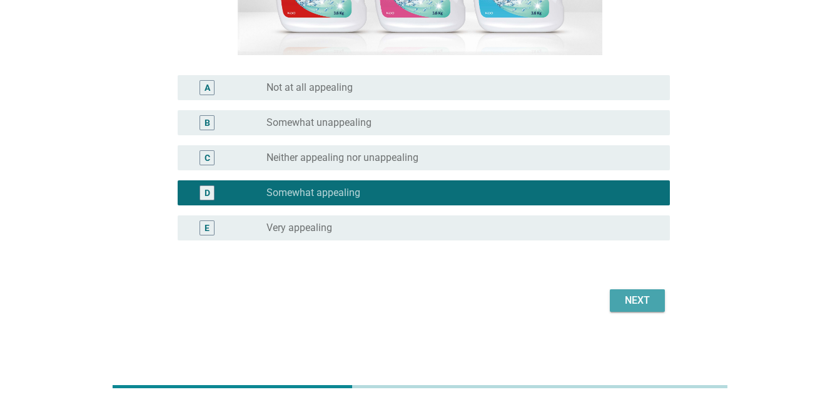
click at [631, 295] on div "Next" at bounding box center [637, 300] width 35 height 15
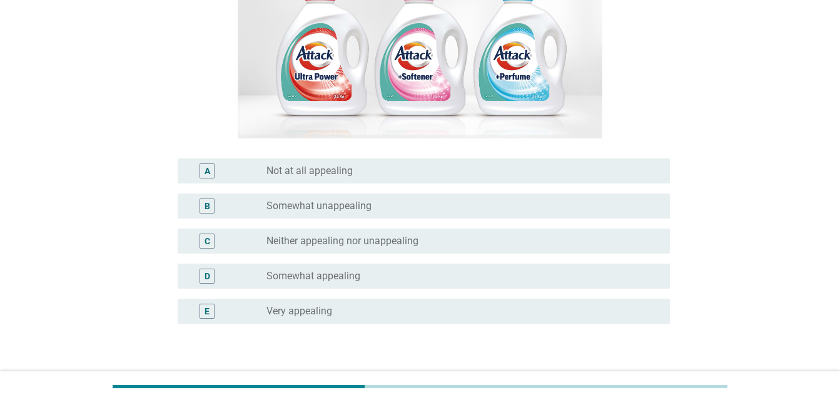
scroll to position [218, 0]
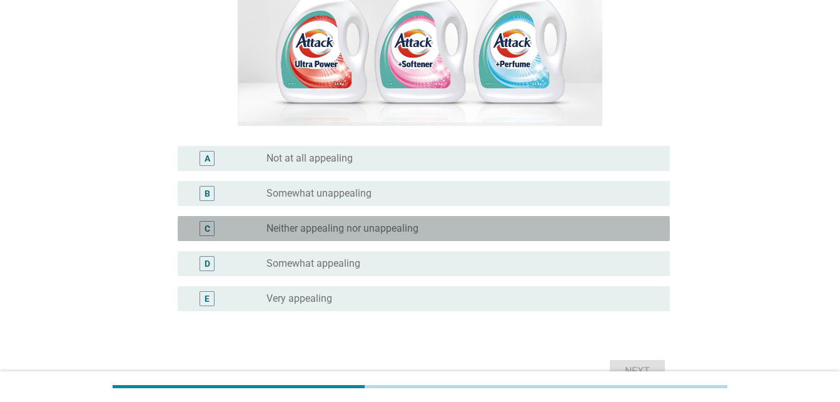
click at [556, 227] on div "radio_button_unchecked Neither appealing nor unappealing" at bounding box center [459, 228] width 384 height 13
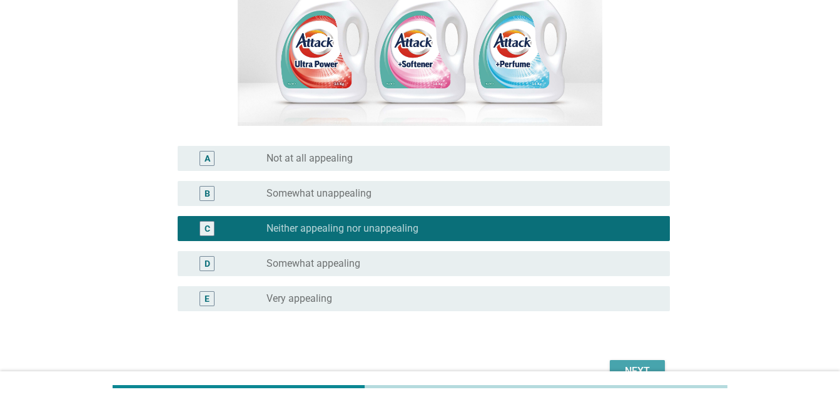
click at [634, 362] on button "Next" at bounding box center [637, 371] width 55 height 23
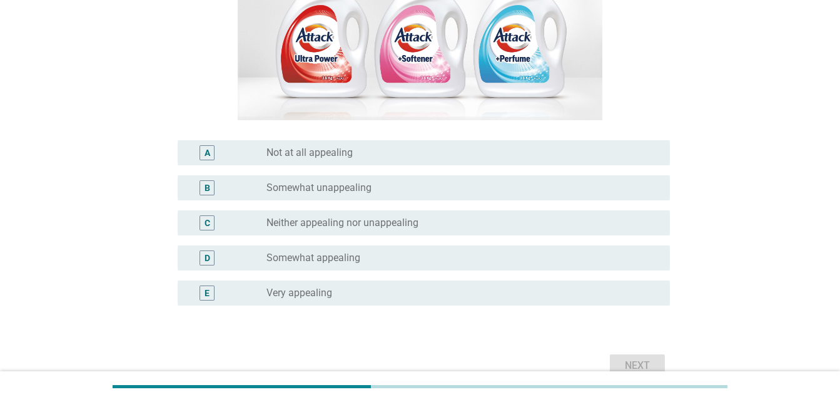
scroll to position [258, 0]
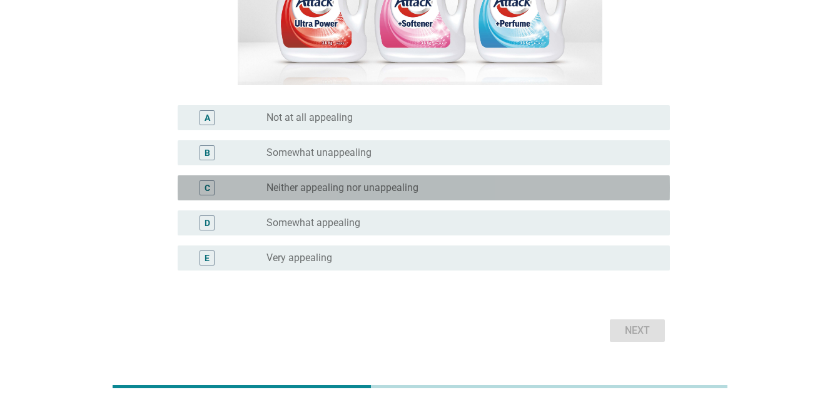
click at [473, 183] on div "radio_button_unchecked Neither appealing nor unappealing" at bounding box center [459, 187] width 384 height 13
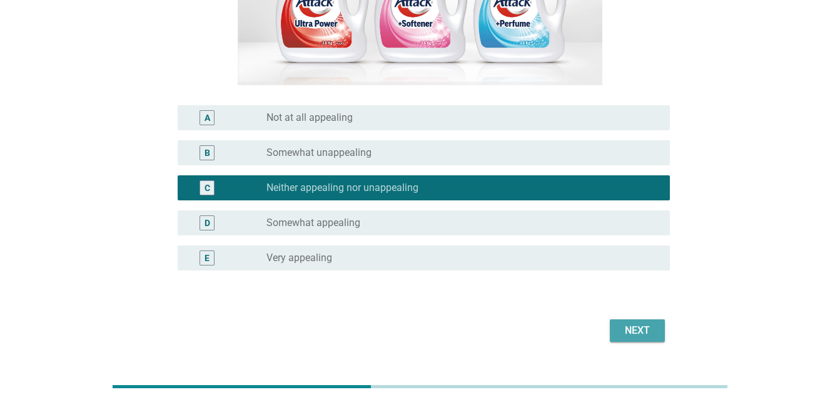
click at [630, 327] on div "Next" at bounding box center [637, 330] width 35 height 15
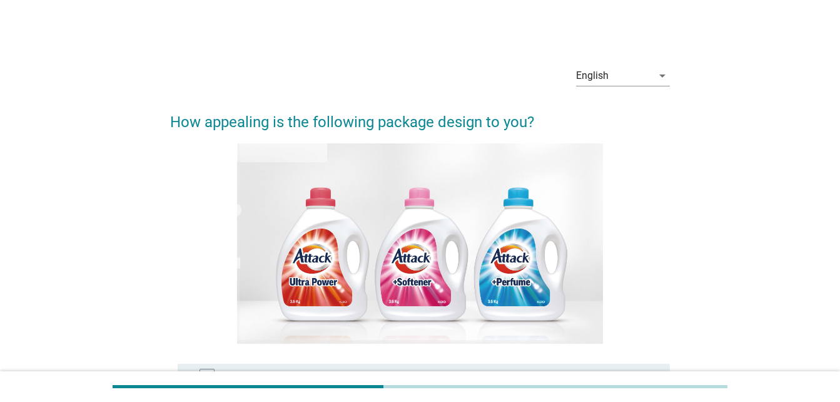
scroll to position [207, 0]
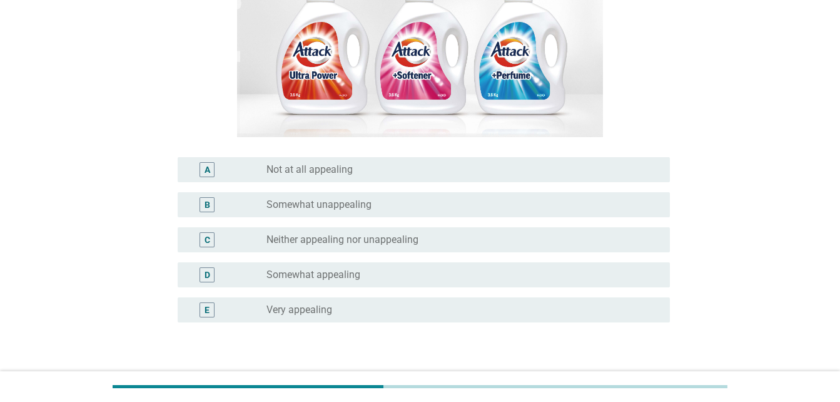
click at [330, 245] on label "Neither appealing nor unappealing" at bounding box center [343, 239] width 152 height 13
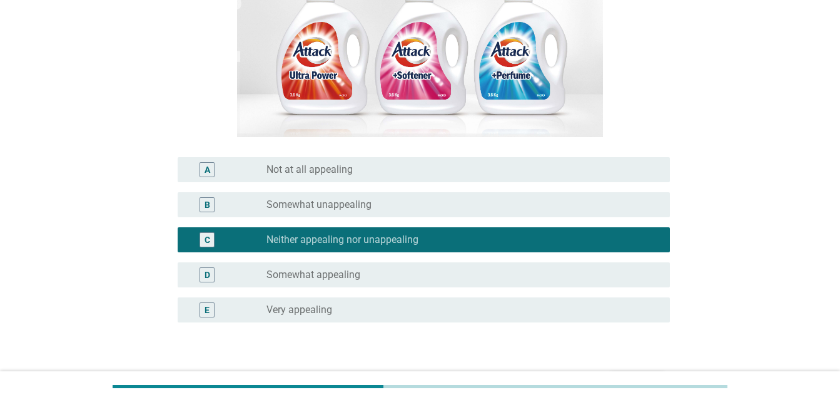
scroll to position [288, 0]
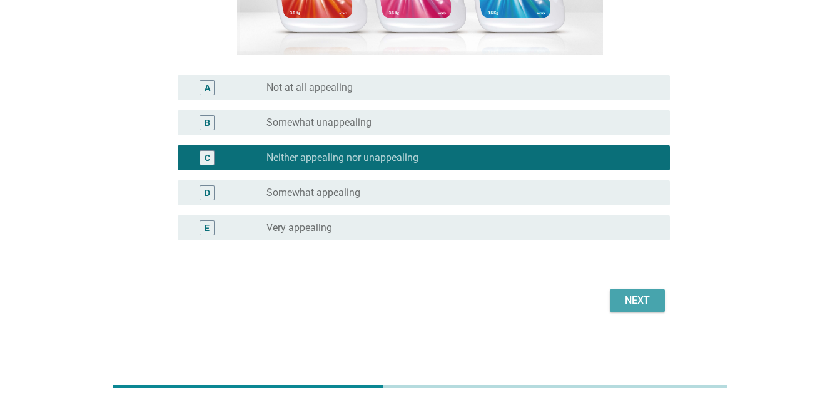
click at [626, 299] on div "Next" at bounding box center [637, 300] width 35 height 15
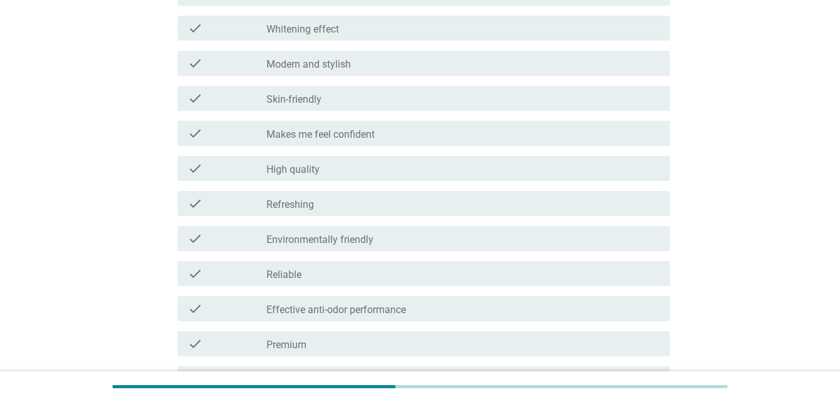
scroll to position [713, 0]
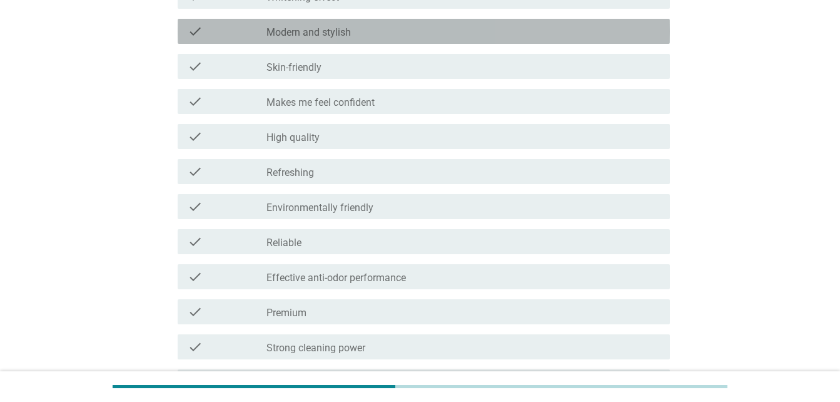
click at [353, 32] on div "check_box_outline_blank Modern and stylish" at bounding box center [464, 31] width 394 height 15
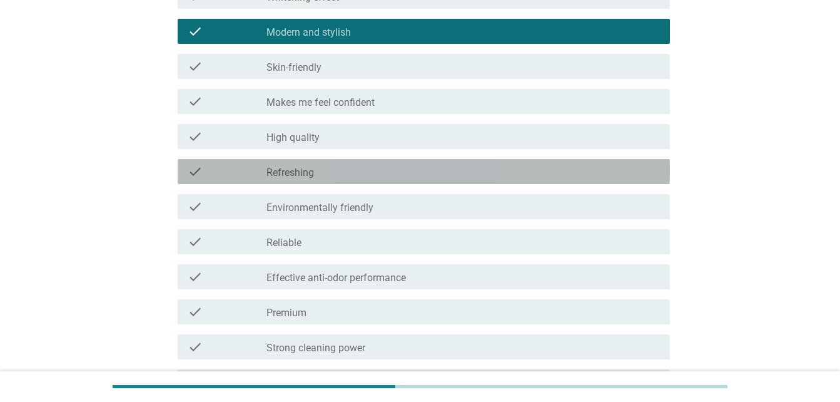
click at [378, 170] on div "check_box_outline_blank Refreshing" at bounding box center [464, 171] width 394 height 15
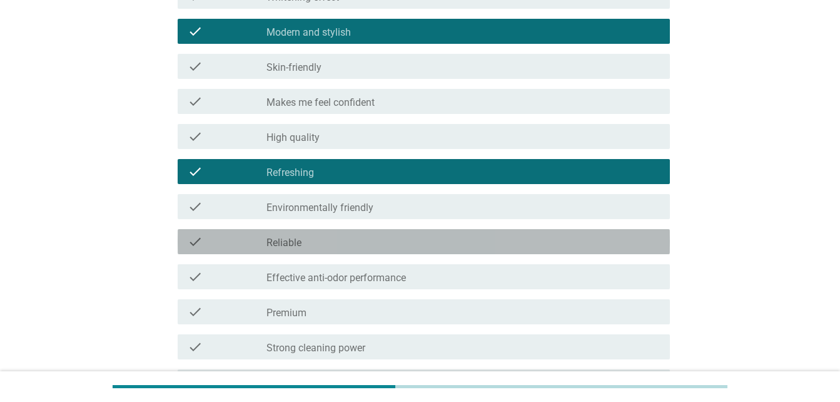
click at [522, 242] on div "check_box_outline_blank Reliable" at bounding box center [464, 241] width 394 height 15
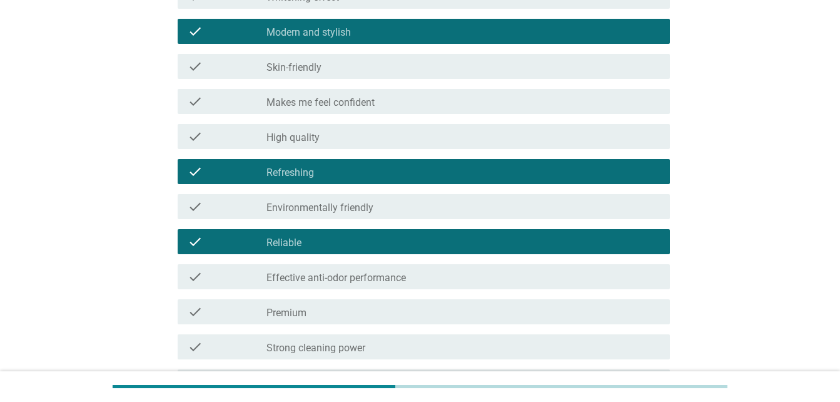
scroll to position [957, 0]
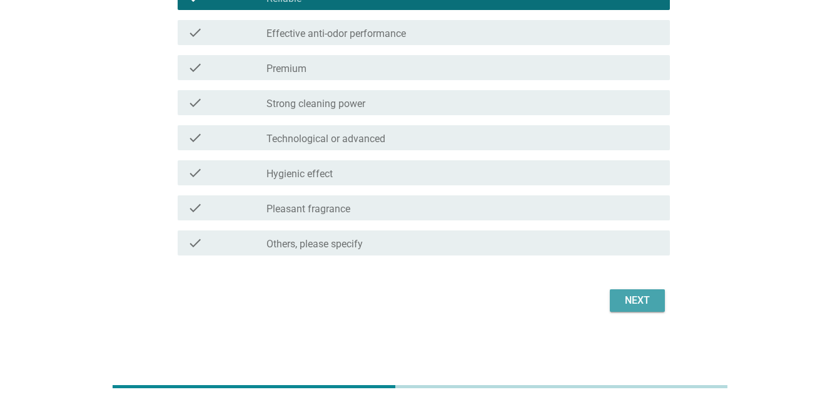
click at [640, 294] on div "Next" at bounding box center [637, 300] width 35 height 15
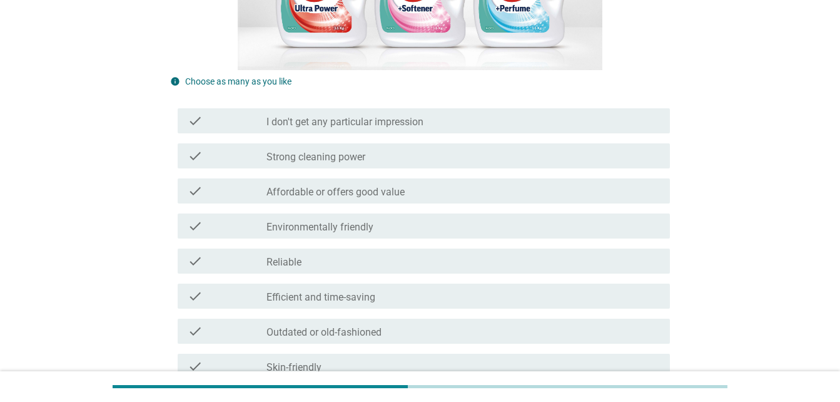
scroll to position [304, 0]
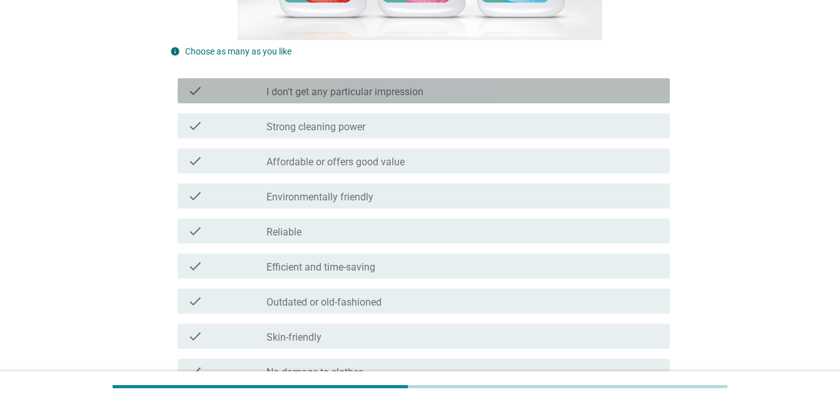
click at [509, 92] on div "check_box_outline_blank I don't get any particular impression" at bounding box center [464, 90] width 394 height 15
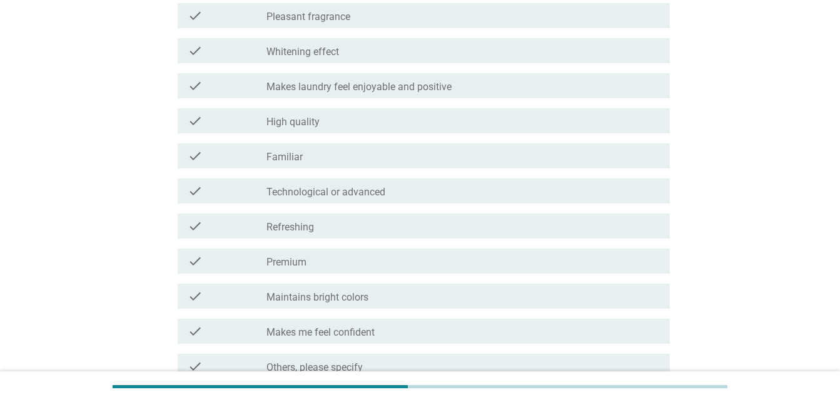
scroll to position [957, 0]
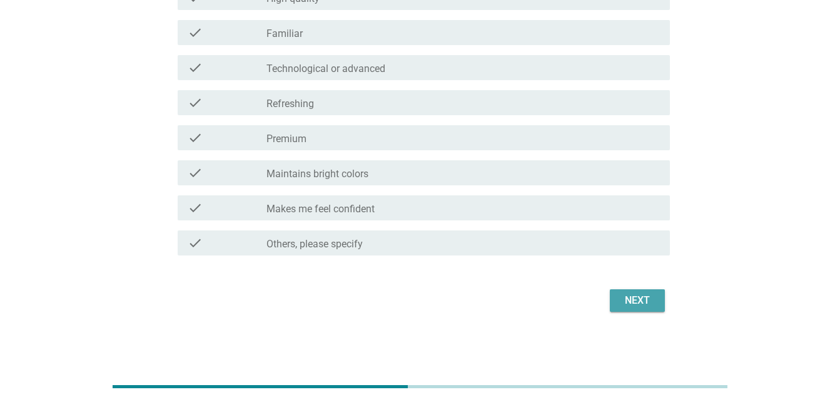
click at [641, 310] on button "Next" at bounding box center [637, 300] width 55 height 23
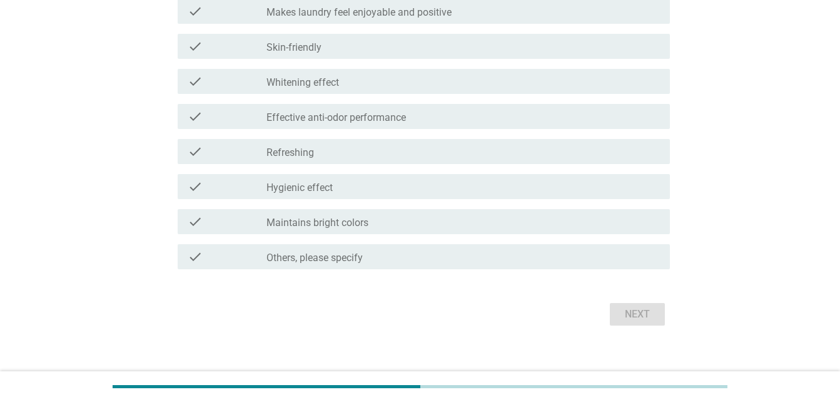
scroll to position [946, 0]
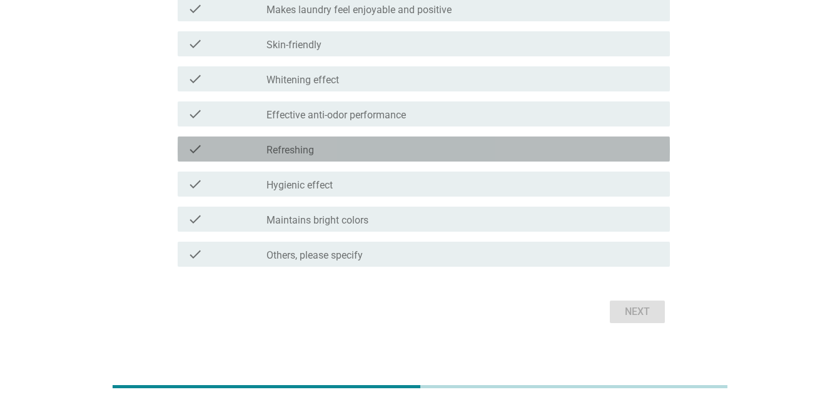
click at [411, 150] on div "check_box_outline_blank Refreshing" at bounding box center [464, 148] width 394 height 15
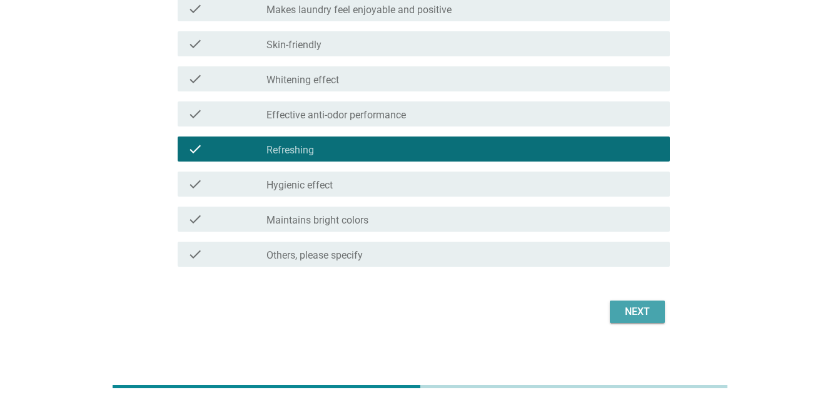
click at [626, 313] on div "Next" at bounding box center [637, 311] width 35 height 15
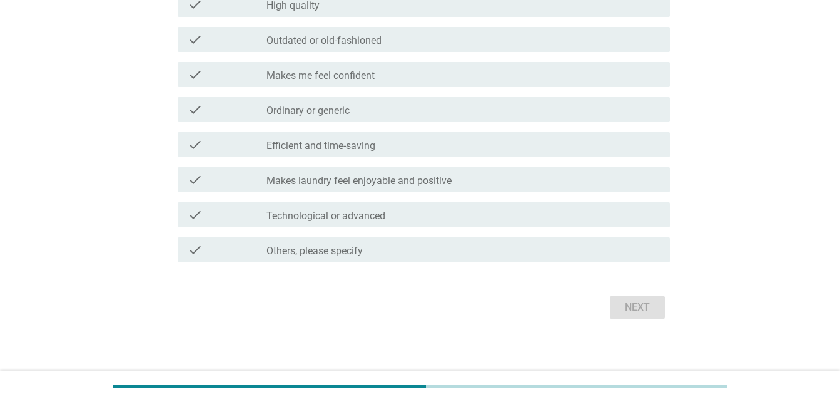
scroll to position [953, 0]
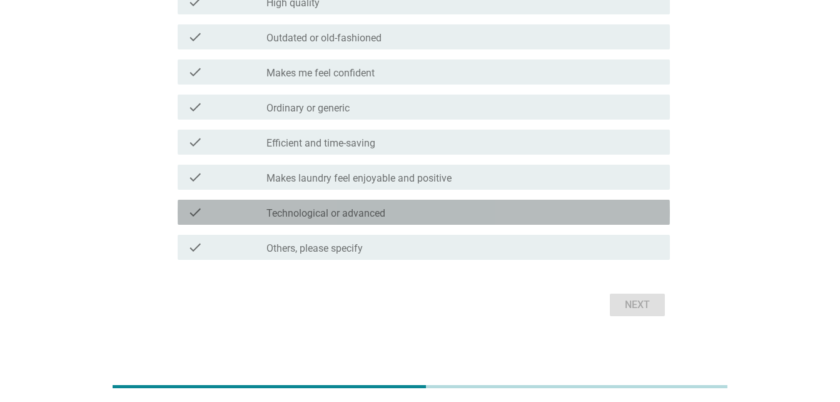
click at [444, 206] on div "check_box_outline_blank Technological or advanced" at bounding box center [464, 212] width 394 height 15
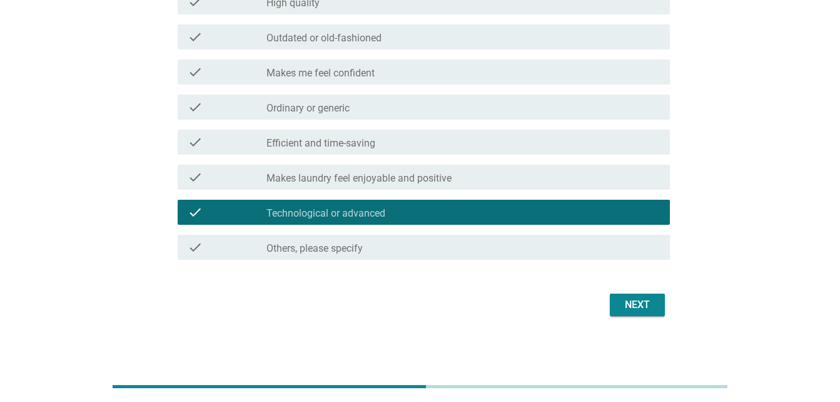
click at [628, 301] on div "Next" at bounding box center [637, 304] width 35 height 15
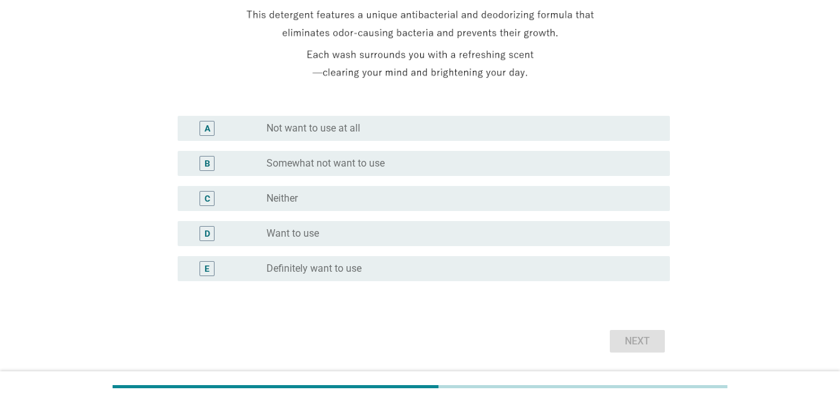
scroll to position [311, 0]
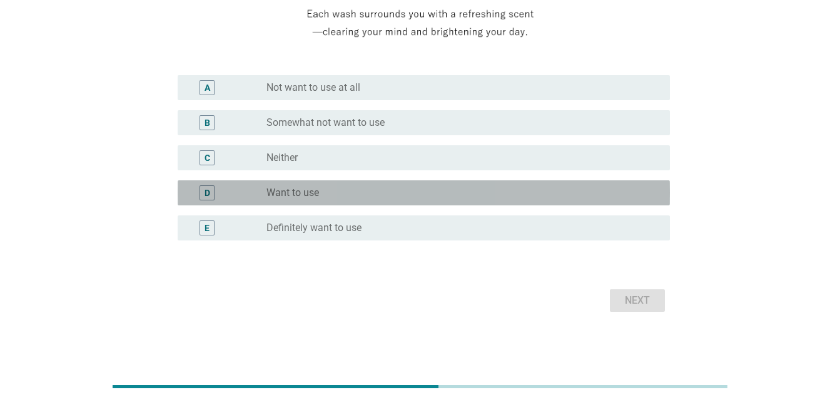
click at [452, 202] on div "D radio_button_unchecked Want to use" at bounding box center [424, 192] width 492 height 25
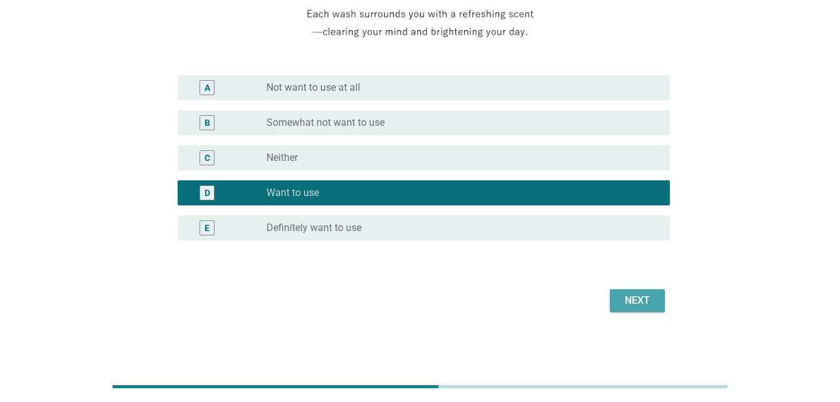
click at [635, 308] on div "Next" at bounding box center [637, 300] width 35 height 15
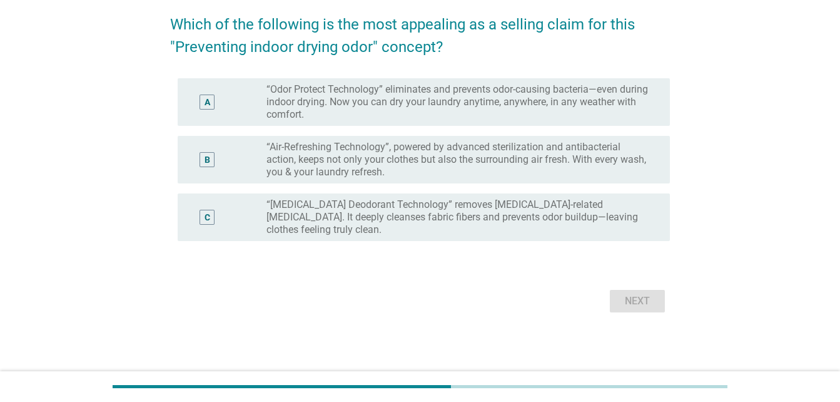
scroll to position [0, 0]
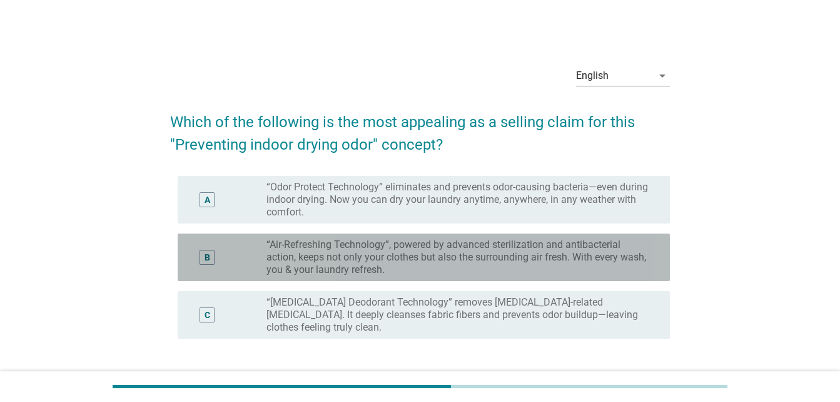
click at [548, 254] on label "“Air-Refreshing Technology”, powered by advanced sterilization and antibacteria…" at bounding box center [459, 257] width 384 height 38
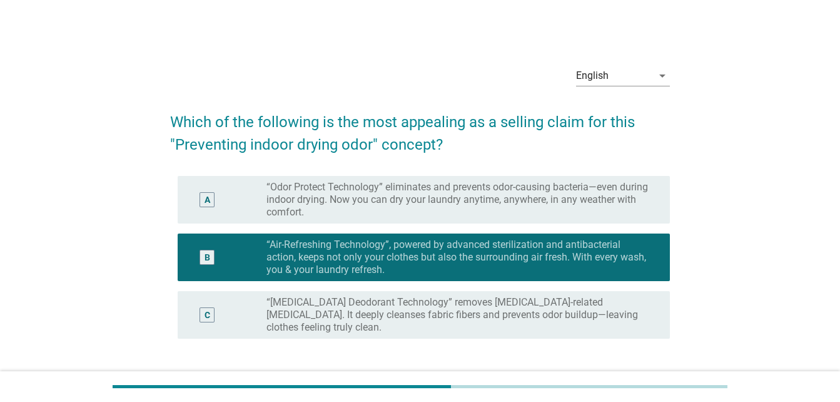
scroll to position [85, 0]
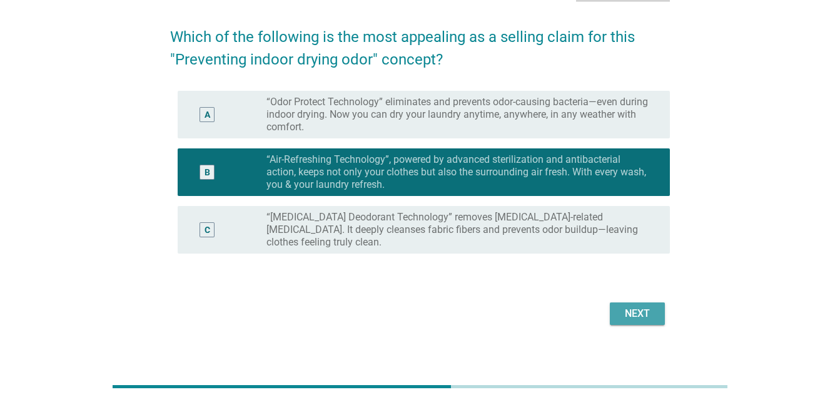
click at [644, 307] on div "Next" at bounding box center [637, 313] width 35 height 15
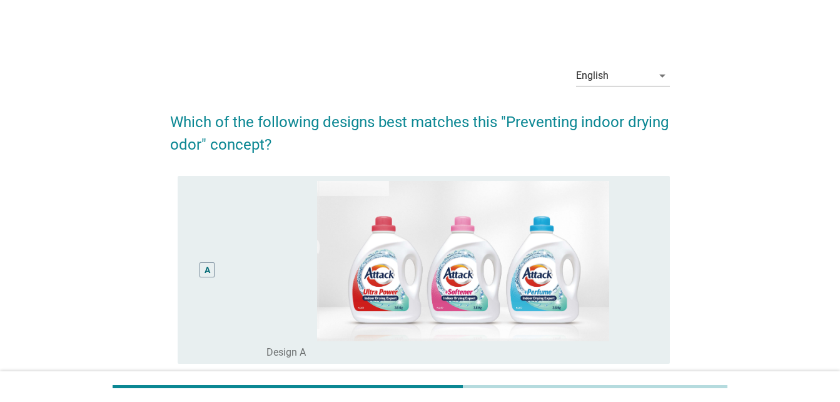
scroll to position [163, 0]
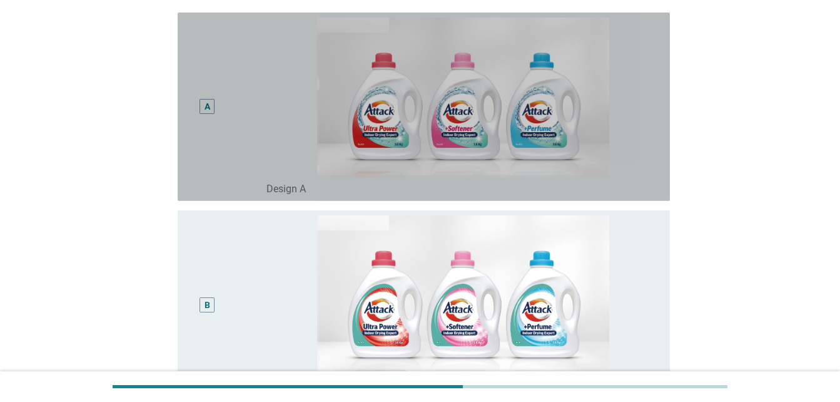
click at [625, 188] on div "radio_button_unchecked Design A" at bounding box center [459, 189] width 384 height 13
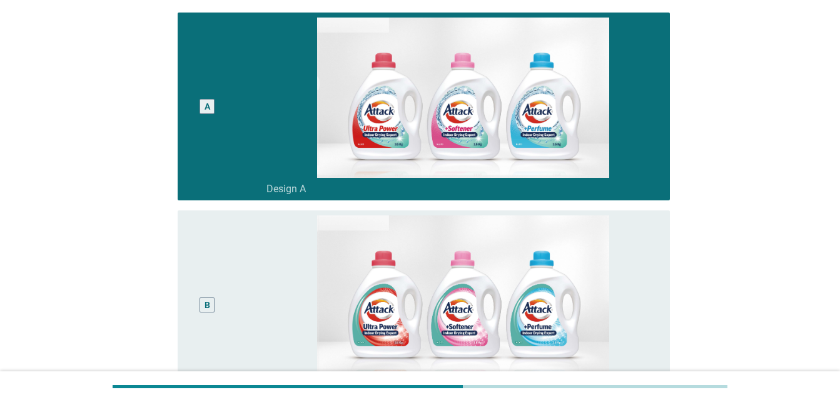
scroll to position [718, 0]
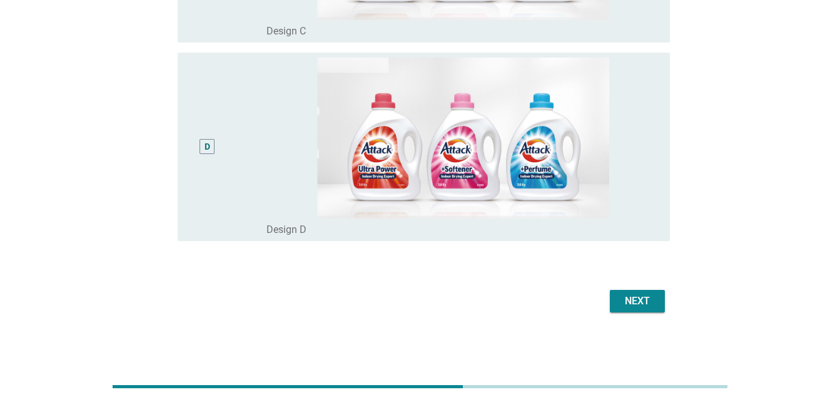
click at [641, 310] on button "Next" at bounding box center [637, 301] width 55 height 23
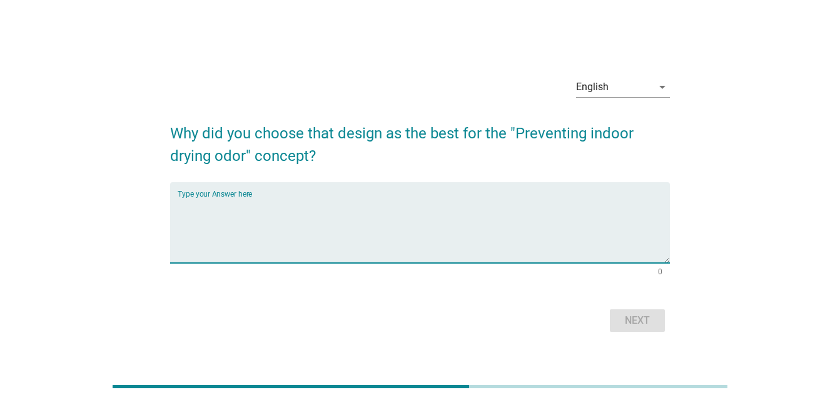
click at [426, 247] on textarea "Type your Answer here" at bounding box center [424, 230] width 492 height 66
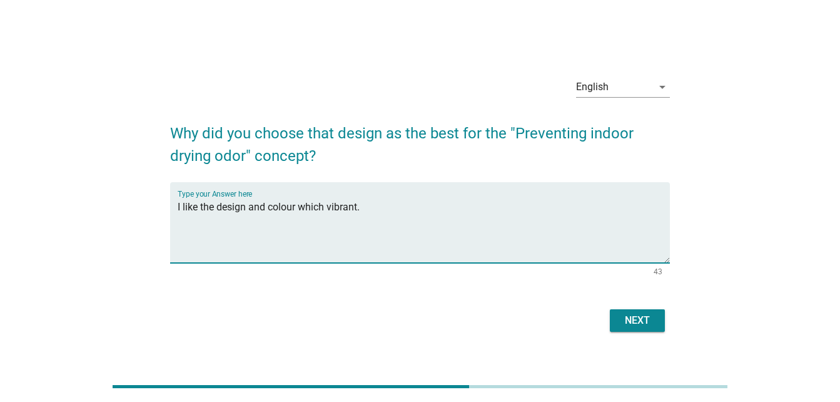
type textarea "I like the design and colour which vibrant."
click at [628, 321] on div "Next" at bounding box center [637, 320] width 35 height 15
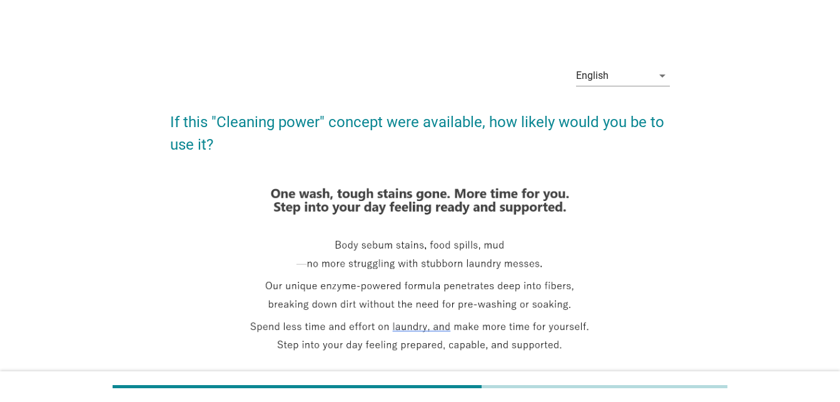
scroll to position [277, 0]
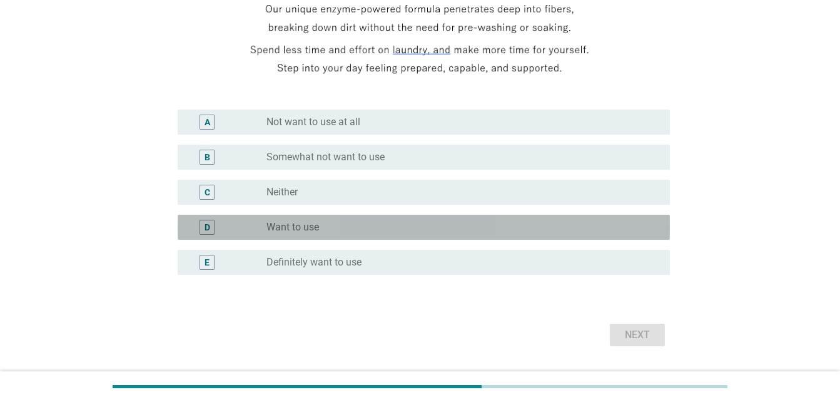
click at [553, 220] on div "radio_button_unchecked Want to use" at bounding box center [464, 227] width 394 height 15
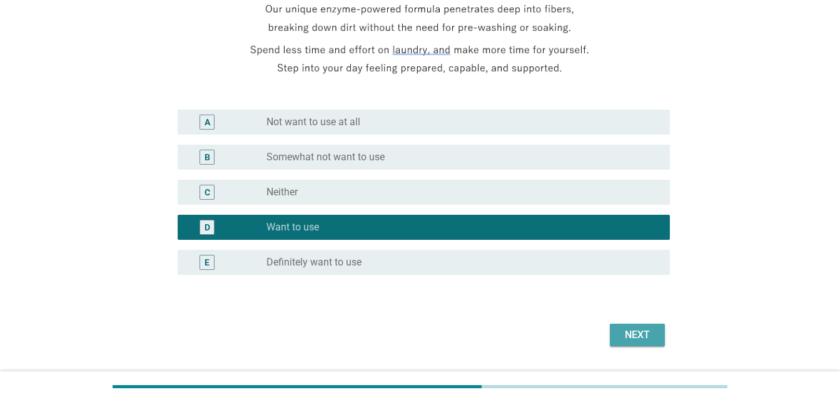
click at [631, 330] on div "Next" at bounding box center [637, 334] width 35 height 15
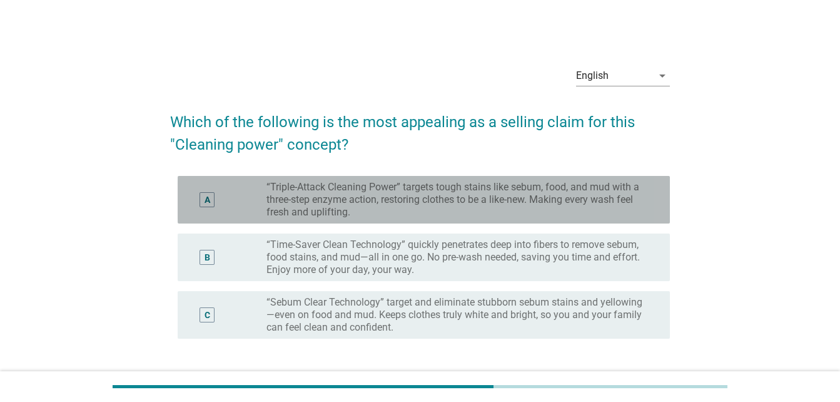
click at [375, 200] on label "“Triple-Attack Cleaning Power” targets tough stains like sebum, food, and mud w…" at bounding box center [459, 200] width 384 height 38
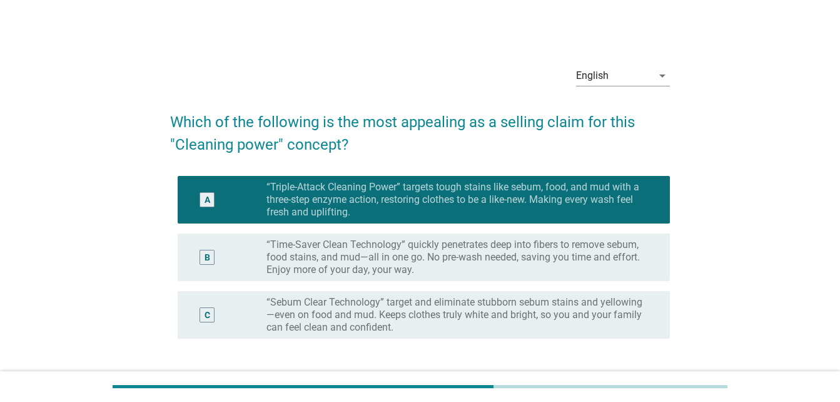
scroll to position [98, 0]
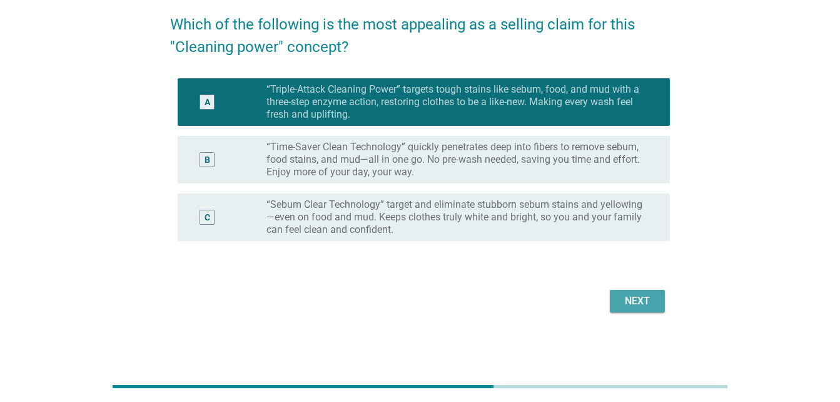
click at [648, 300] on div "Next" at bounding box center [637, 300] width 35 height 15
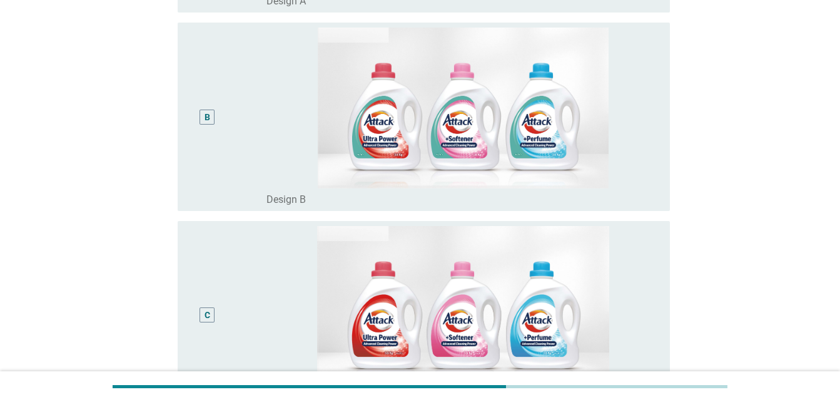
scroll to position [702, 0]
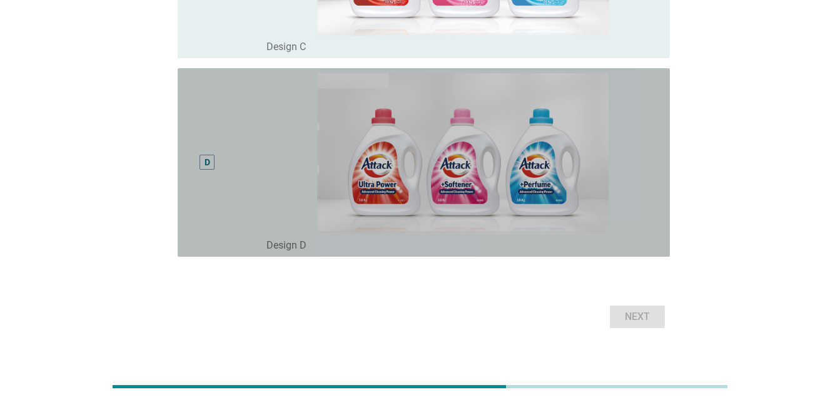
click at [235, 163] on div "D" at bounding box center [227, 162] width 79 height 178
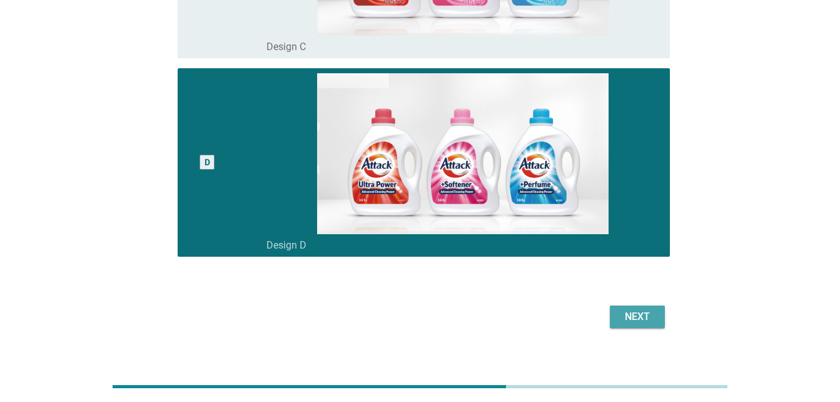
click at [645, 309] on div "Next" at bounding box center [637, 316] width 35 height 15
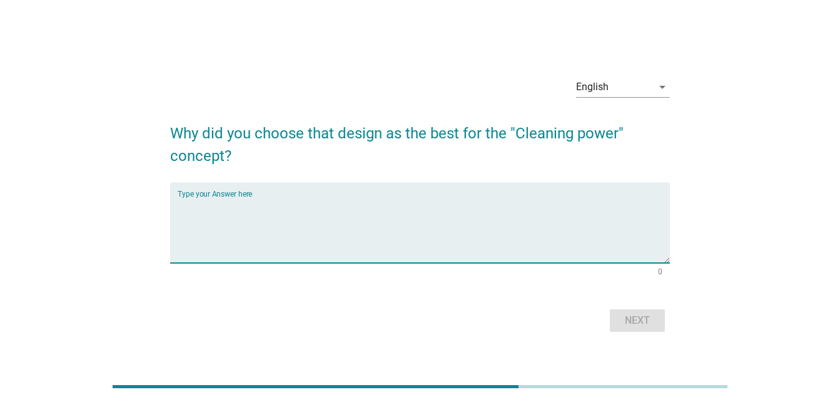
click at [320, 200] on textarea "Type your Answer here" at bounding box center [424, 230] width 492 height 66
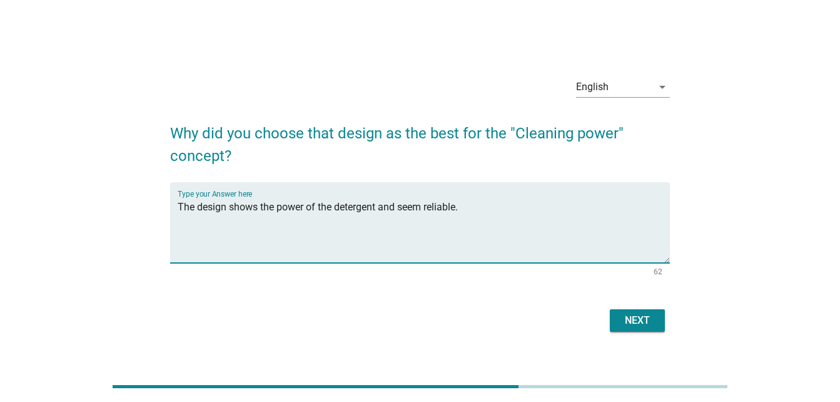
type textarea "The design shows the power of the detergent and seem reliable."
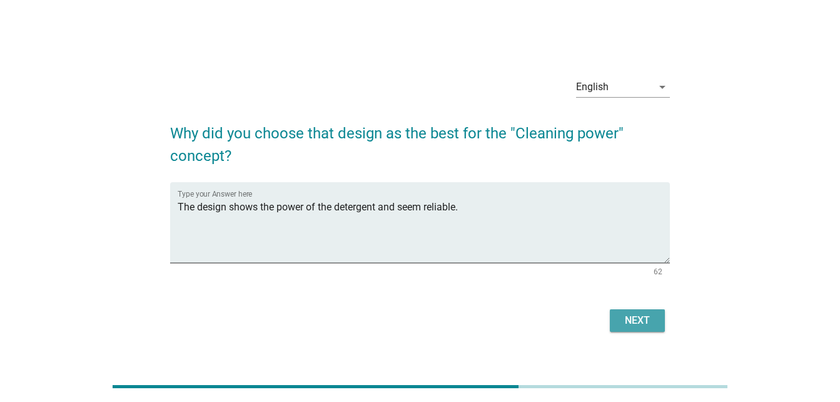
click at [656, 317] on button "Next" at bounding box center [637, 320] width 55 height 23
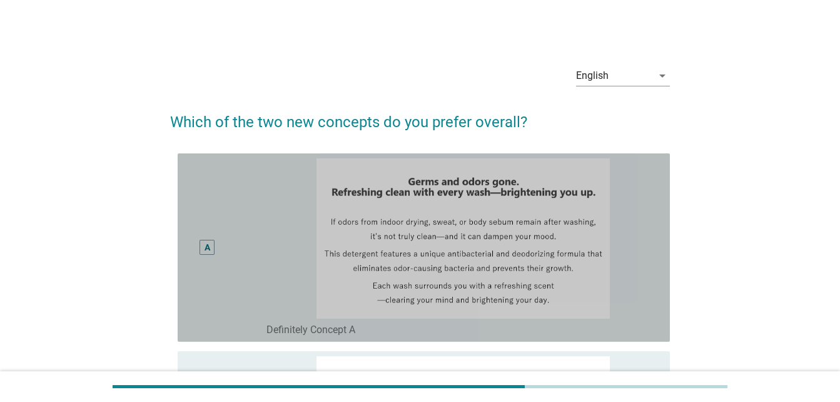
click at [264, 191] on div "A" at bounding box center [227, 247] width 79 height 178
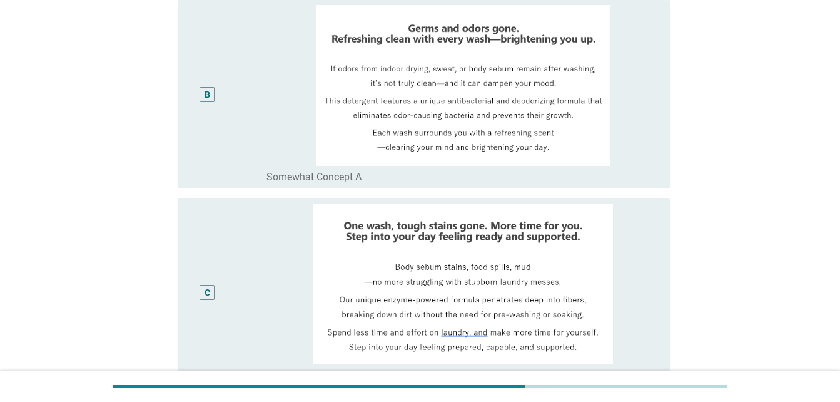
scroll to position [695, 0]
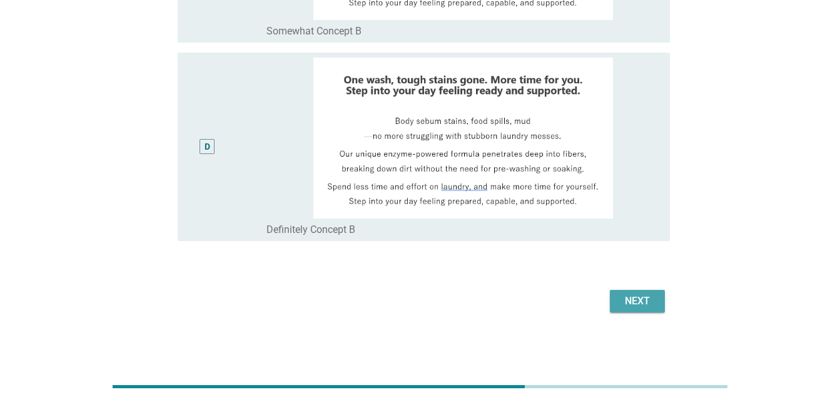
click at [630, 304] on div "Next" at bounding box center [637, 300] width 35 height 15
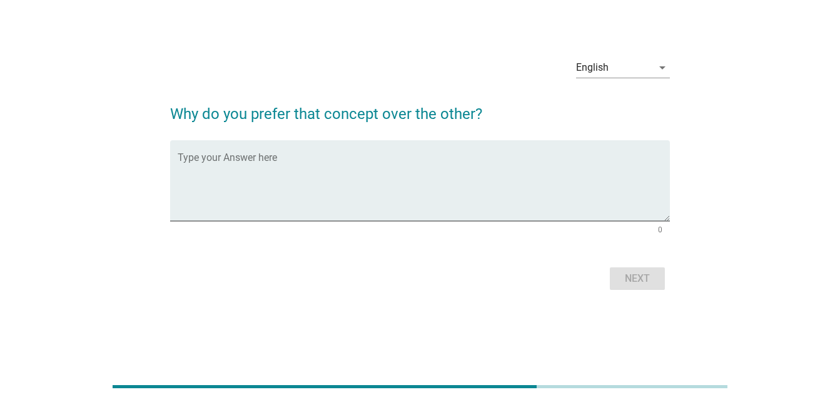
scroll to position [0, 0]
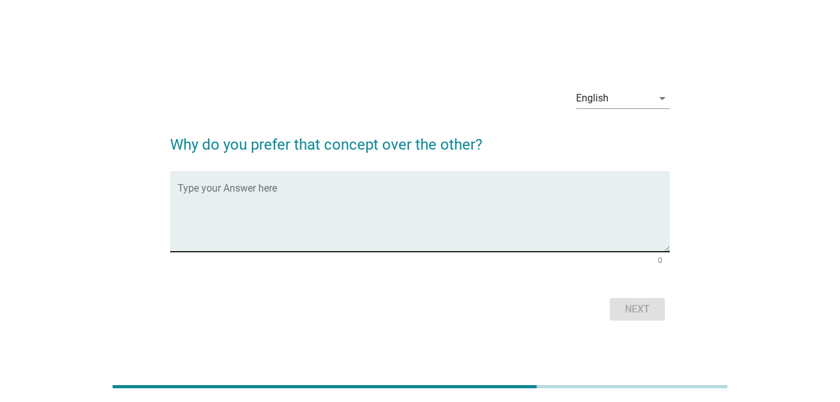
click at [305, 190] on textarea "Type your Answer here" at bounding box center [424, 219] width 492 height 66
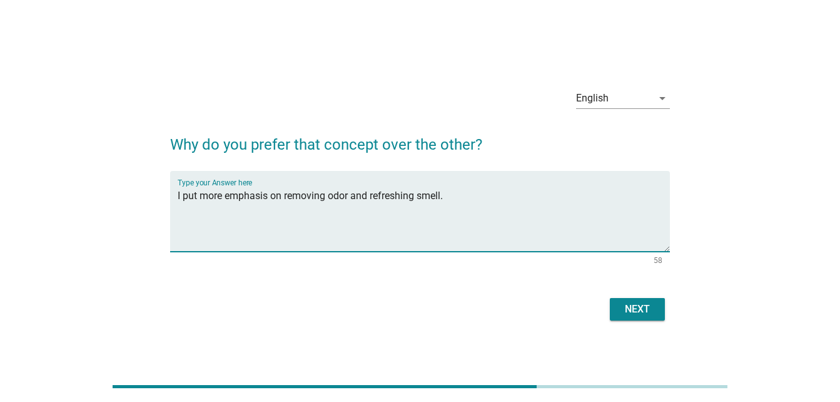
type textarea "I put more emphasis on removing odor and refreshing smell."
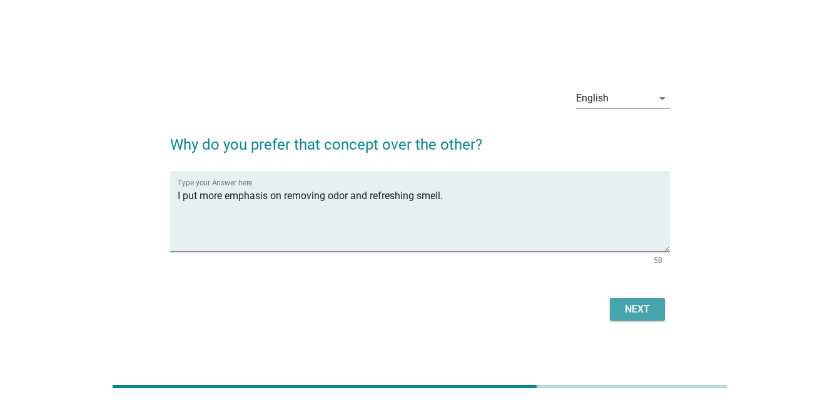
click at [641, 303] on div "Next" at bounding box center [637, 309] width 35 height 15
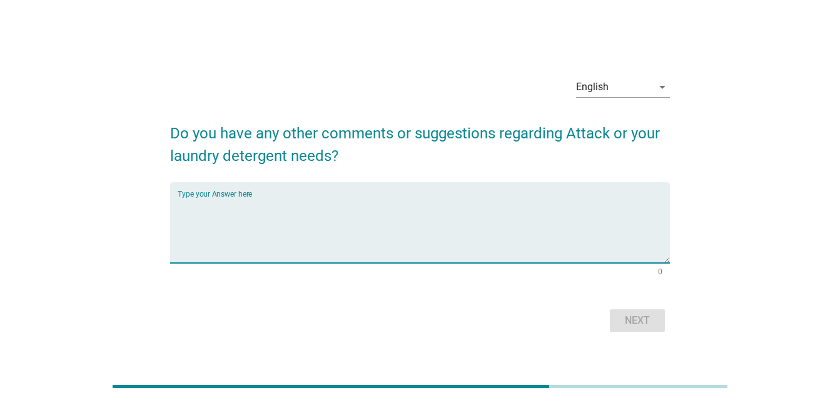
click at [356, 232] on textarea "Type your Answer here" at bounding box center [424, 230] width 492 height 66
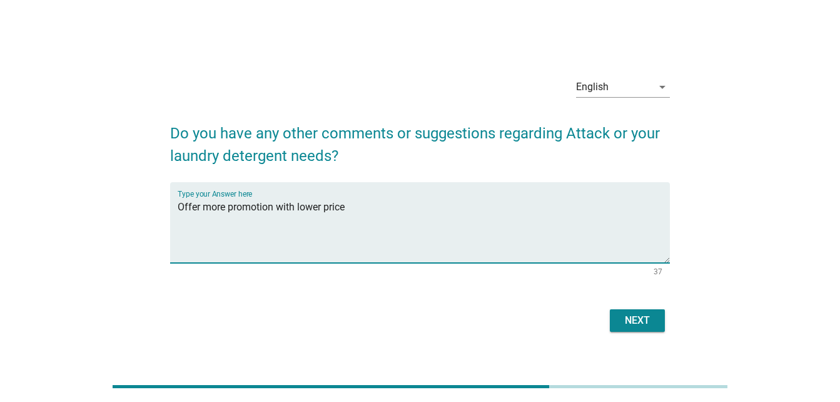
type textarea "Offer more promotion with lower price"
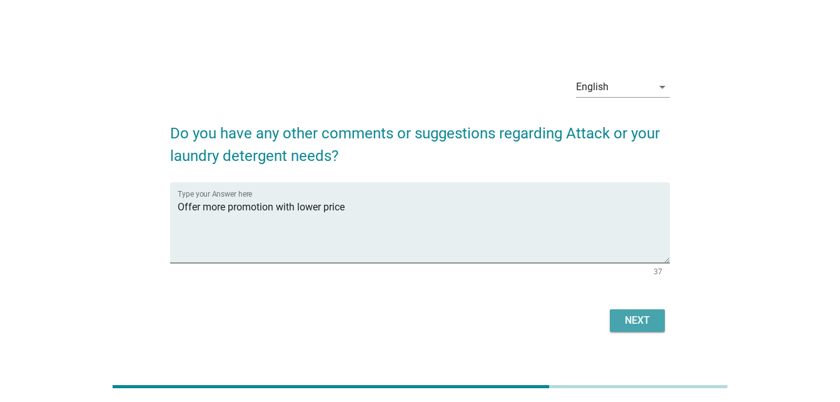
click at [618, 316] on button "Next" at bounding box center [637, 320] width 55 height 23
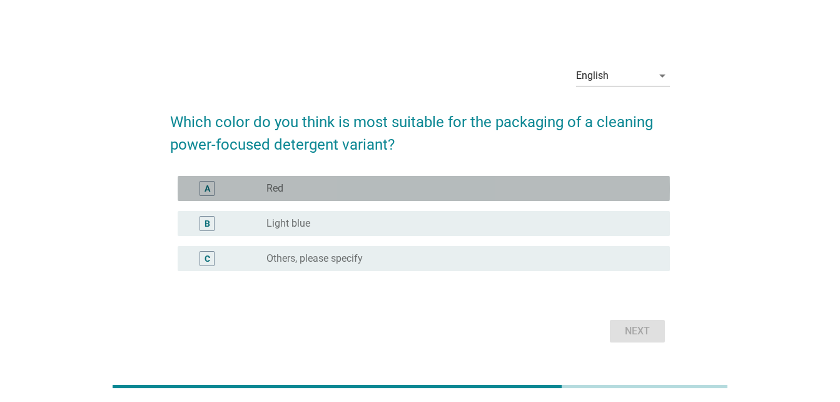
click at [558, 193] on div "radio_button_unchecked Red" at bounding box center [459, 188] width 384 height 13
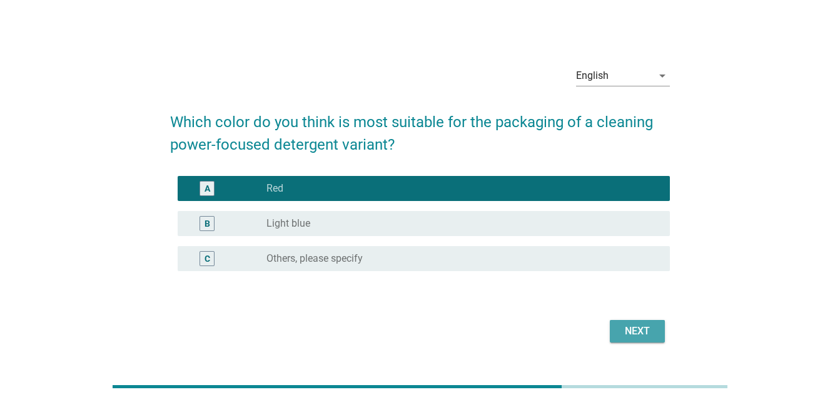
click at [640, 332] on div "Next" at bounding box center [637, 331] width 35 height 15
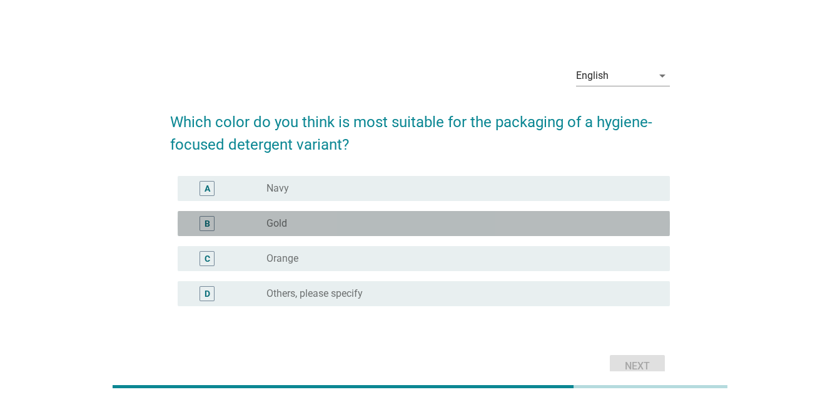
click at [346, 225] on div "radio_button_unchecked Gold" at bounding box center [459, 223] width 384 height 13
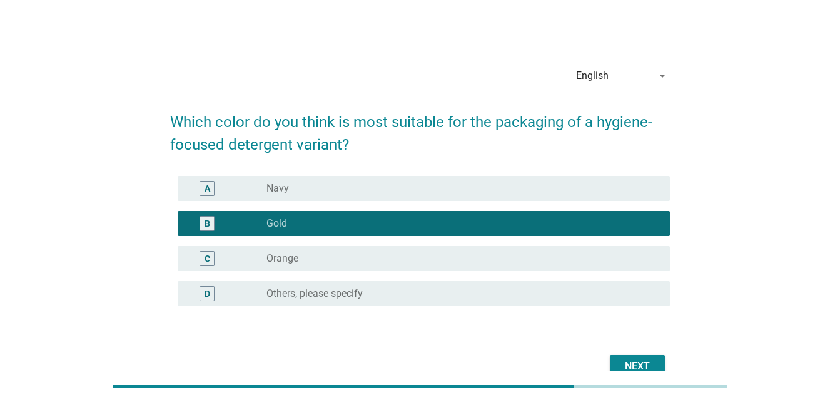
click at [650, 365] on div "Next" at bounding box center [637, 366] width 35 height 15
